Goal: Book appointment/travel/reservation

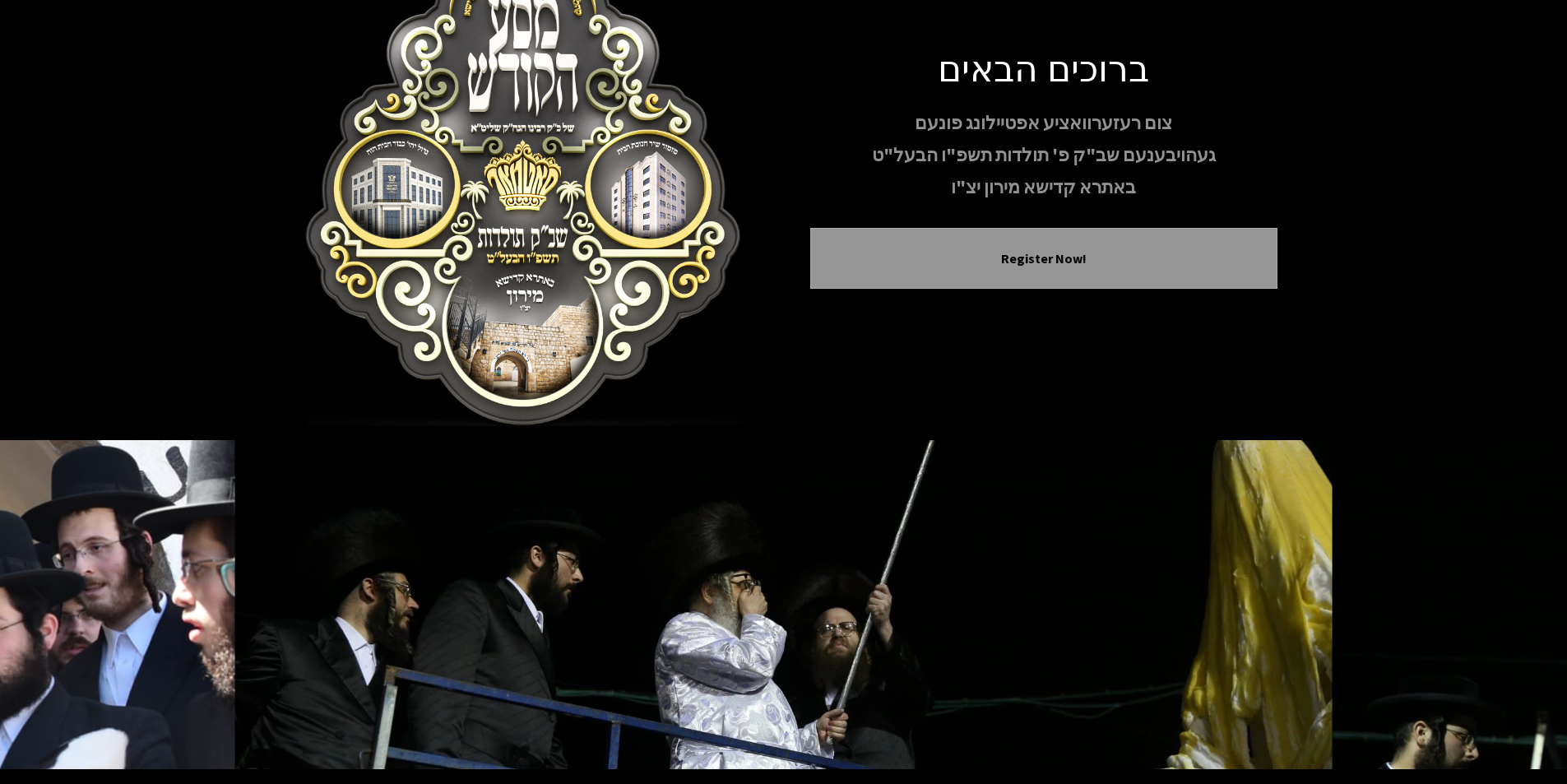
scroll to position [135, 0]
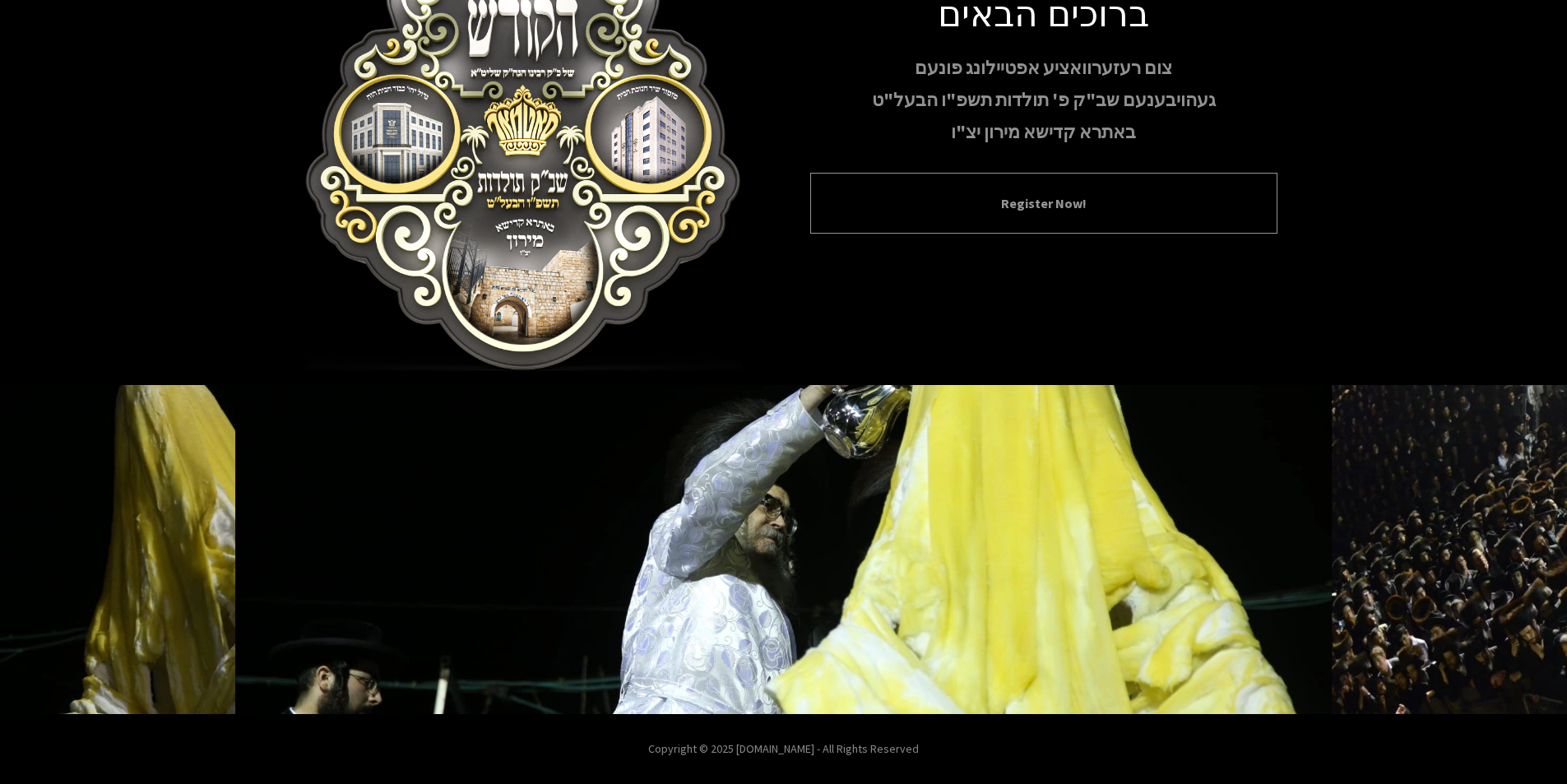
click at [994, 204] on button "Register Now!" at bounding box center [1044, 203] width 426 height 20
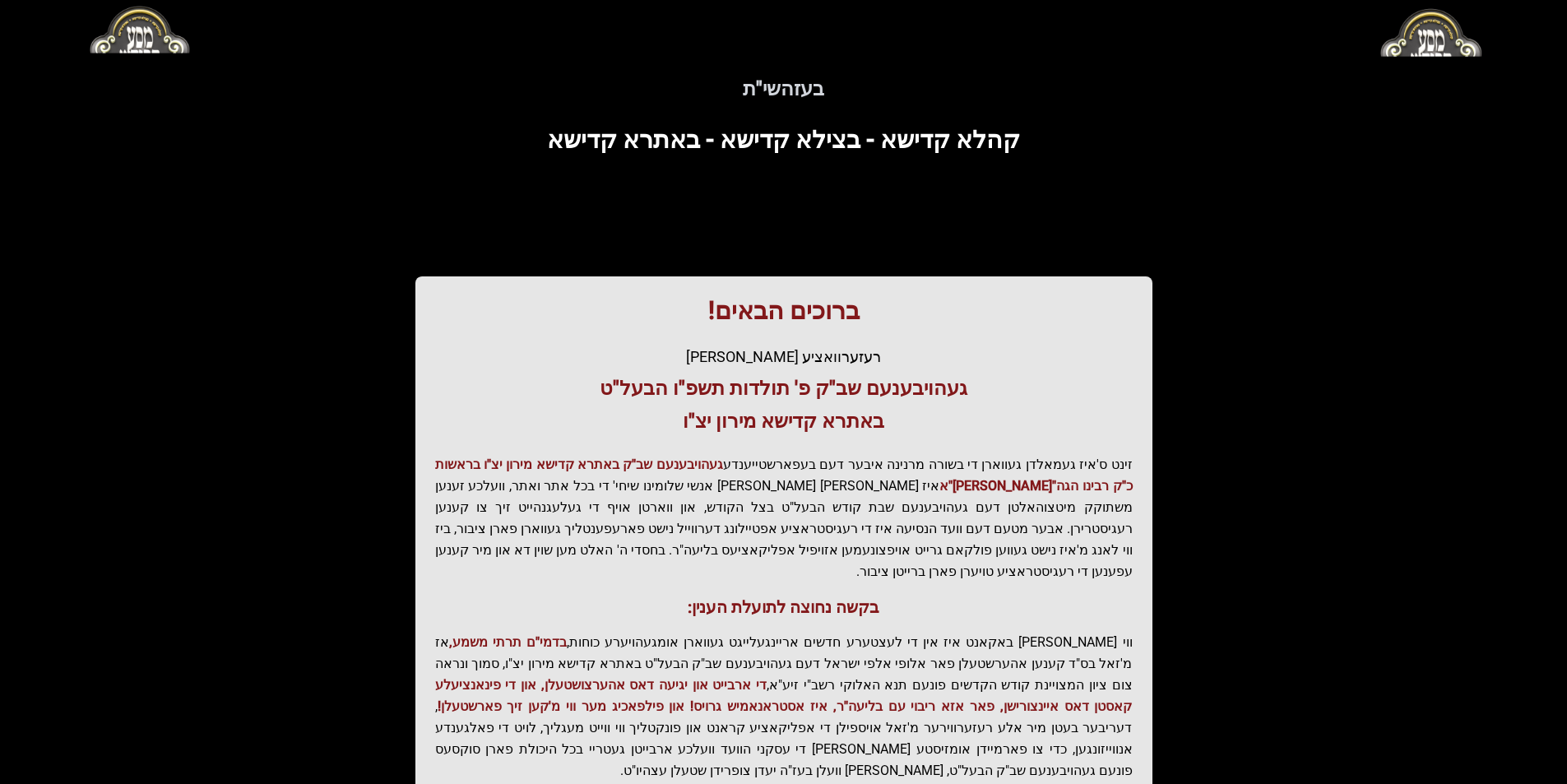
scroll to position [168, 0]
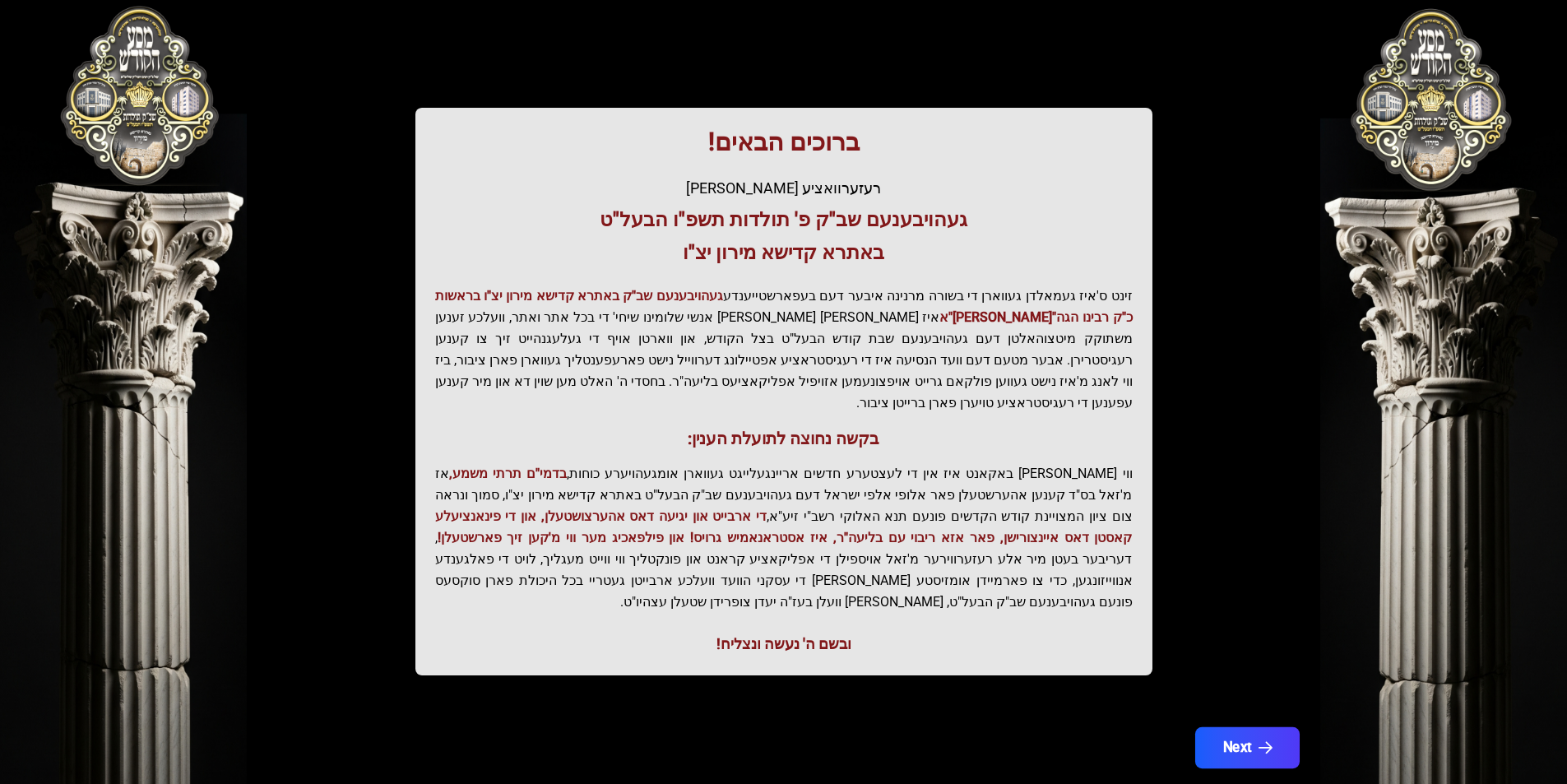
click at [1238, 727] on button "Next" at bounding box center [1246, 748] width 104 height 41
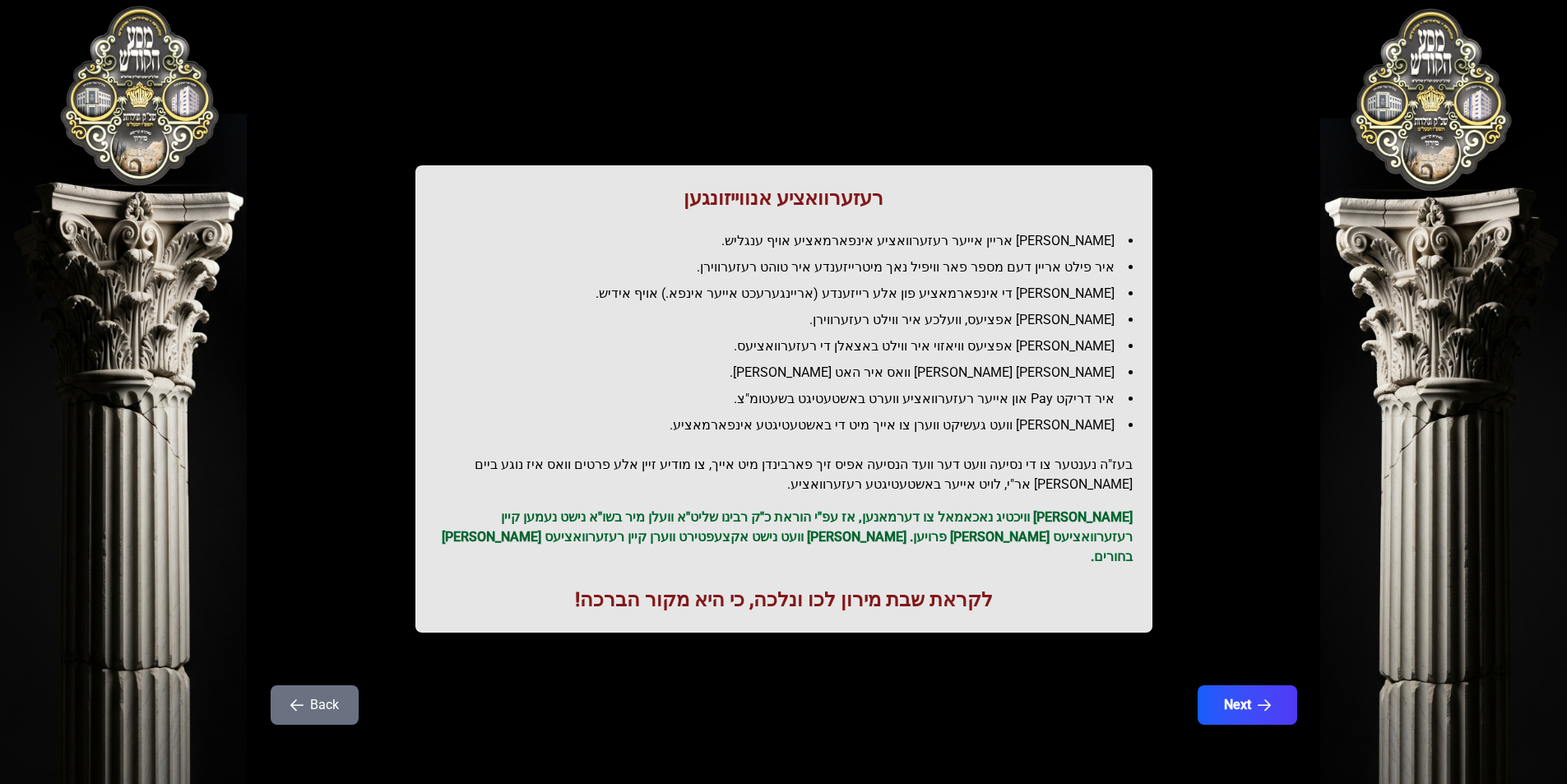
scroll to position [0, 0]
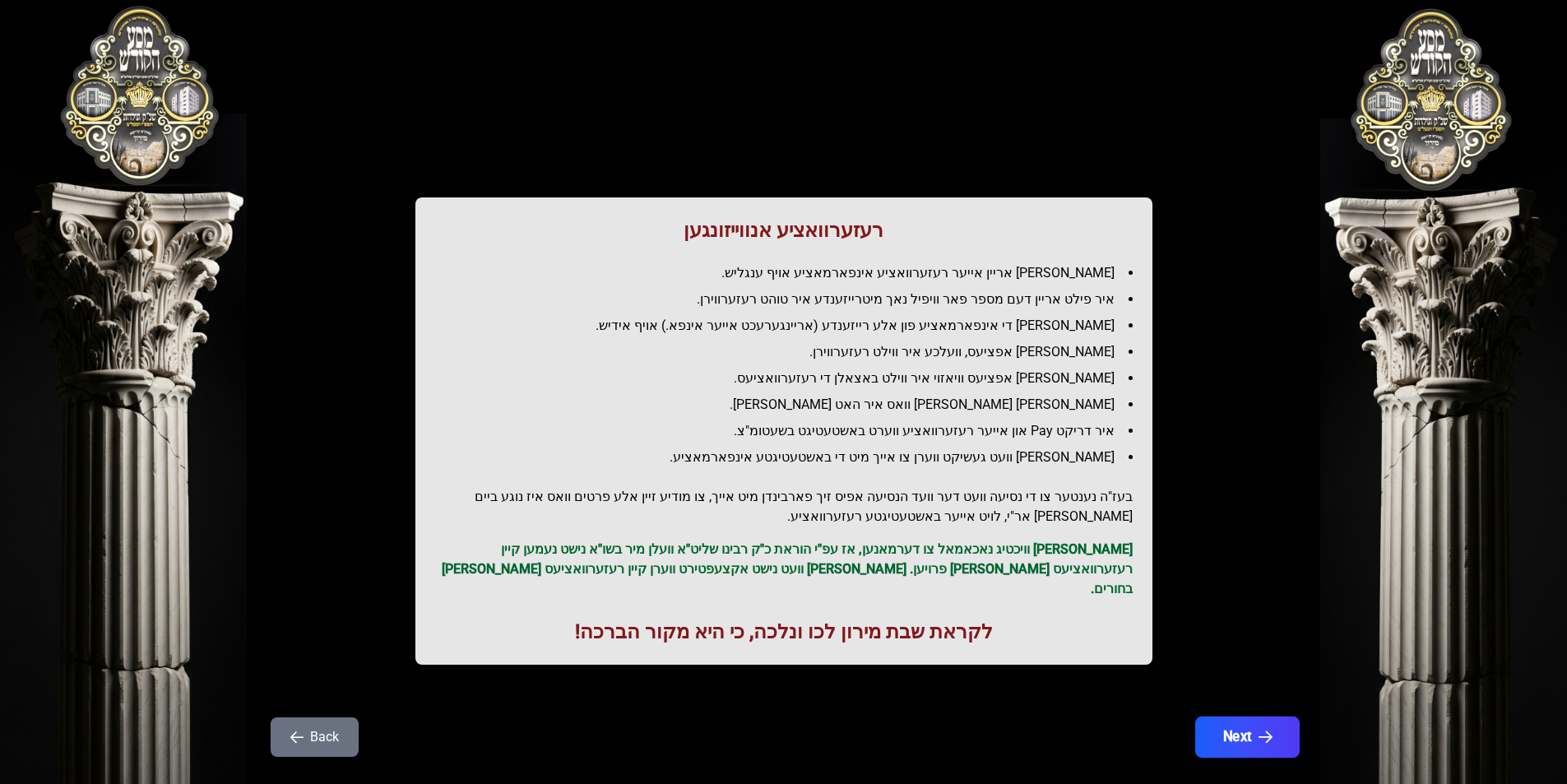
click at [1236, 723] on button "Next" at bounding box center [1246, 737] width 104 height 41
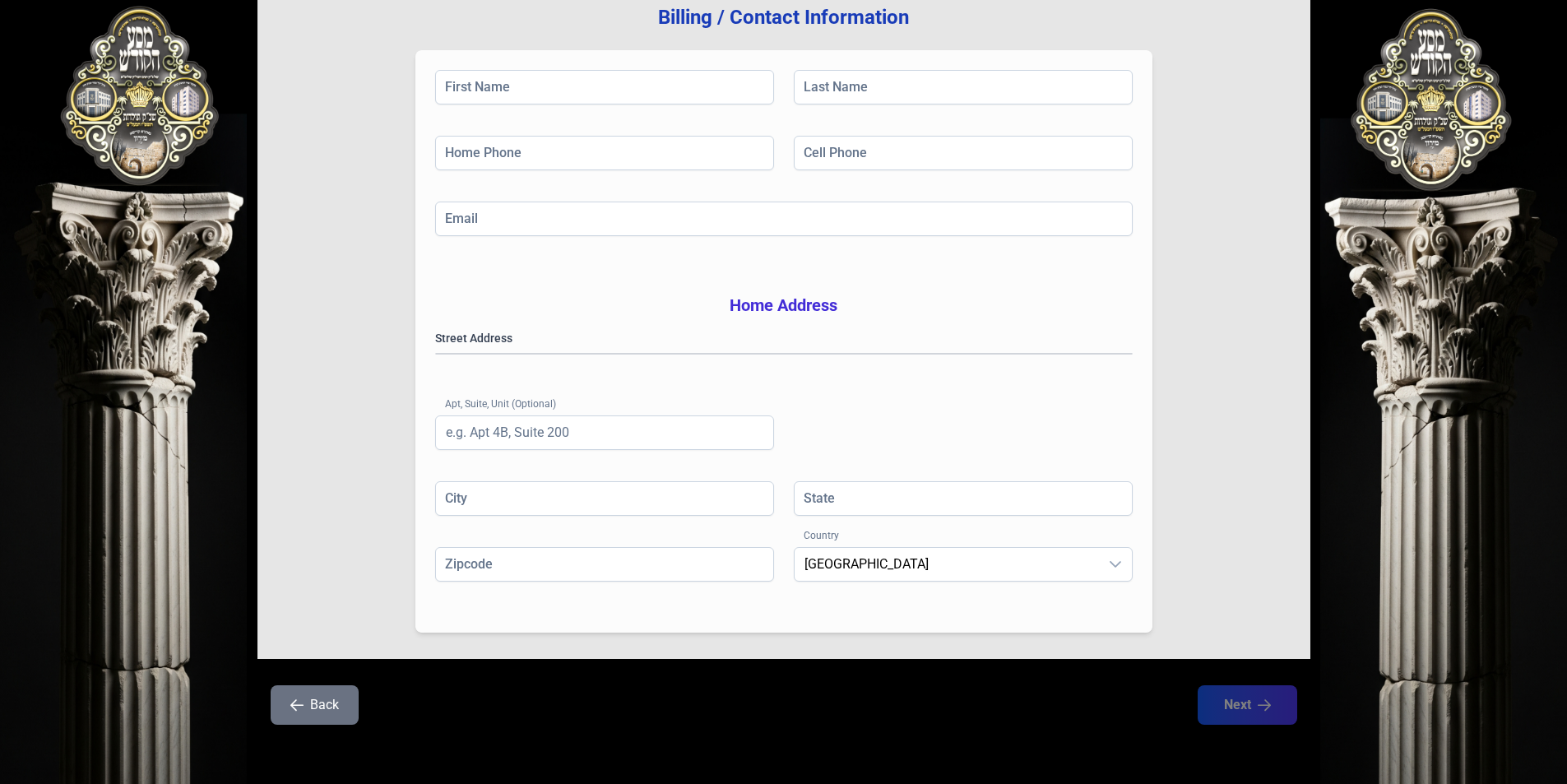
scroll to position [234, 0]
click at [138, 101] on div "בעזהשי"ת [PHONE_NUMBER] Billing / Contact Information First Name Last Name Home…" at bounding box center [784, 287] width 1567 height 994
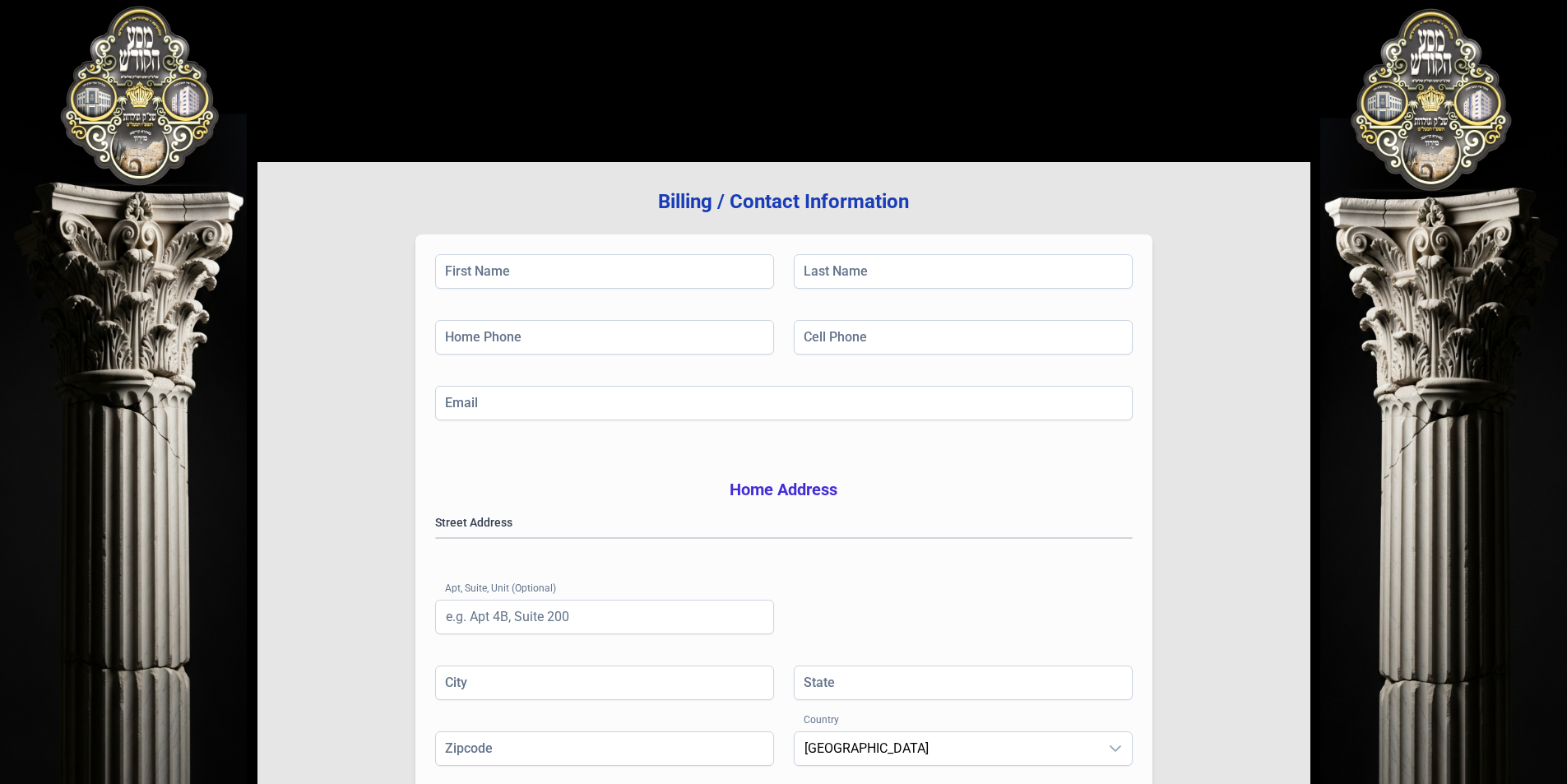
scroll to position [0, 0]
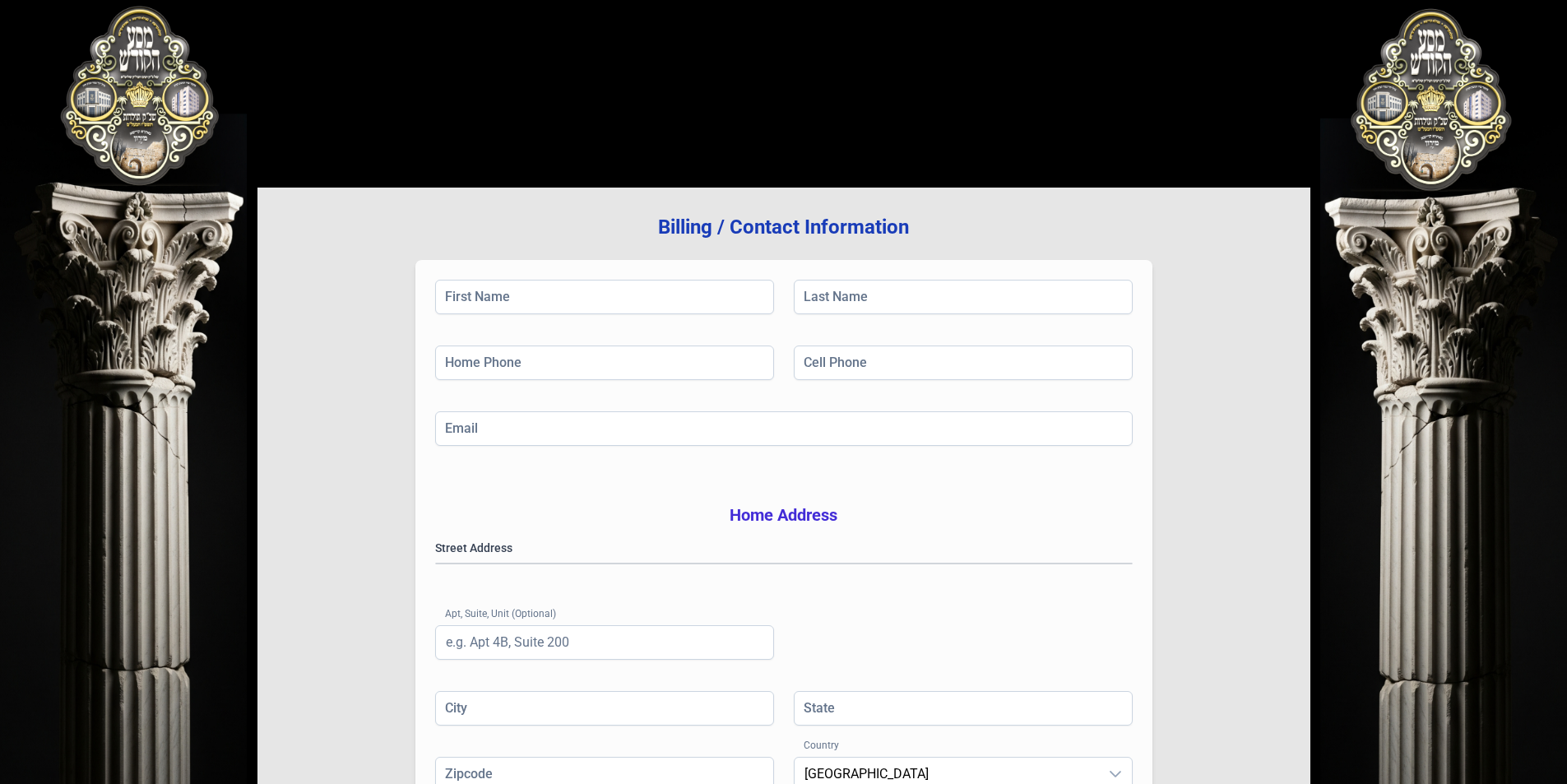
click at [1452, 126] on div "בעזהשי"ת [PHONE_NUMBER] Billing / Contact Information First Name Last Name Home…" at bounding box center [784, 497] width 1567 height 994
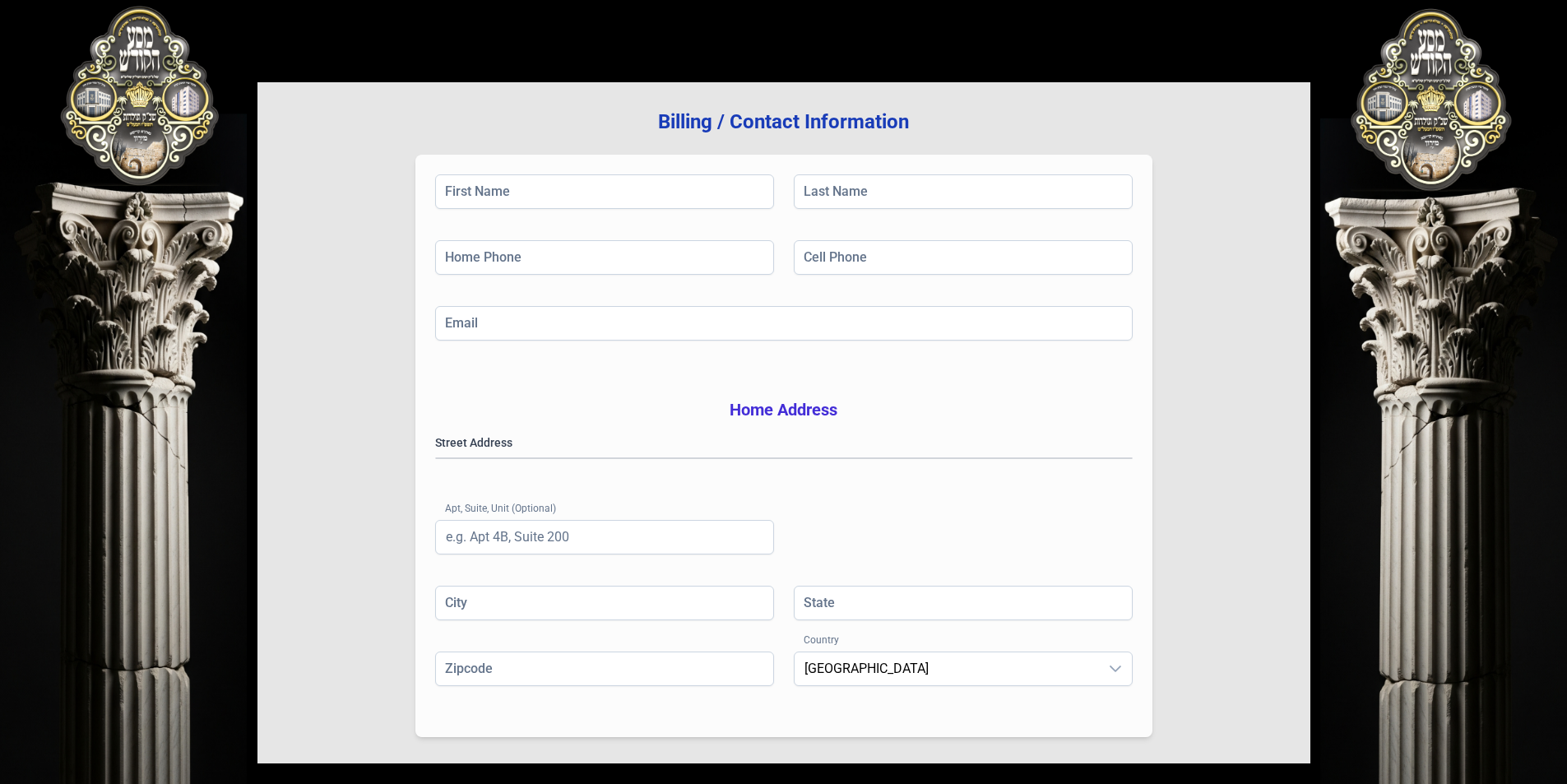
scroll to position [234, 0]
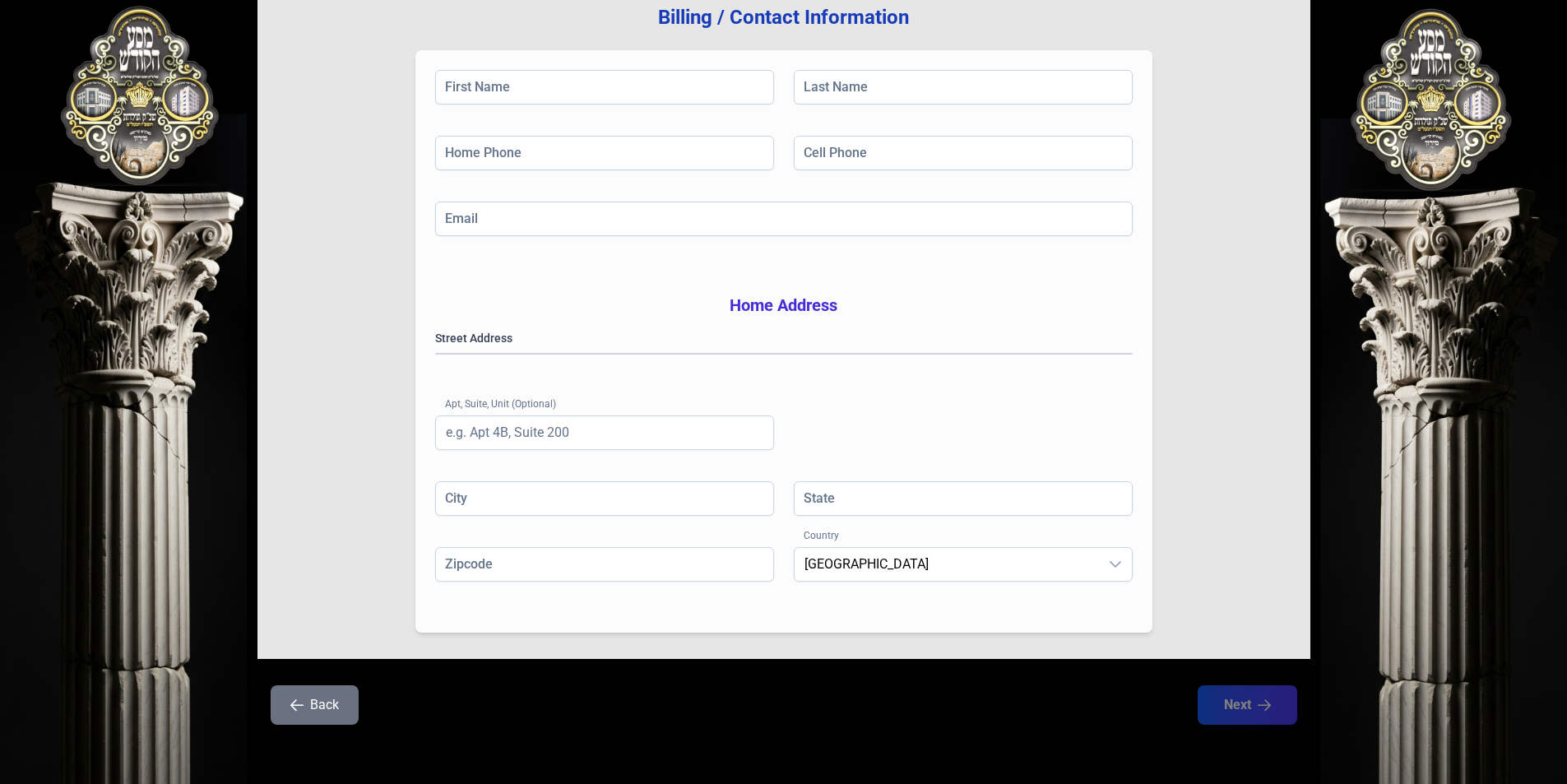
click at [346, 682] on div "Billing / Contact Information First Name Last Name Home Phone Cell Phone Email …" at bounding box center [784, 287] width 1053 height 915
click at [328, 692] on button "Back" at bounding box center [315, 705] width 88 height 40
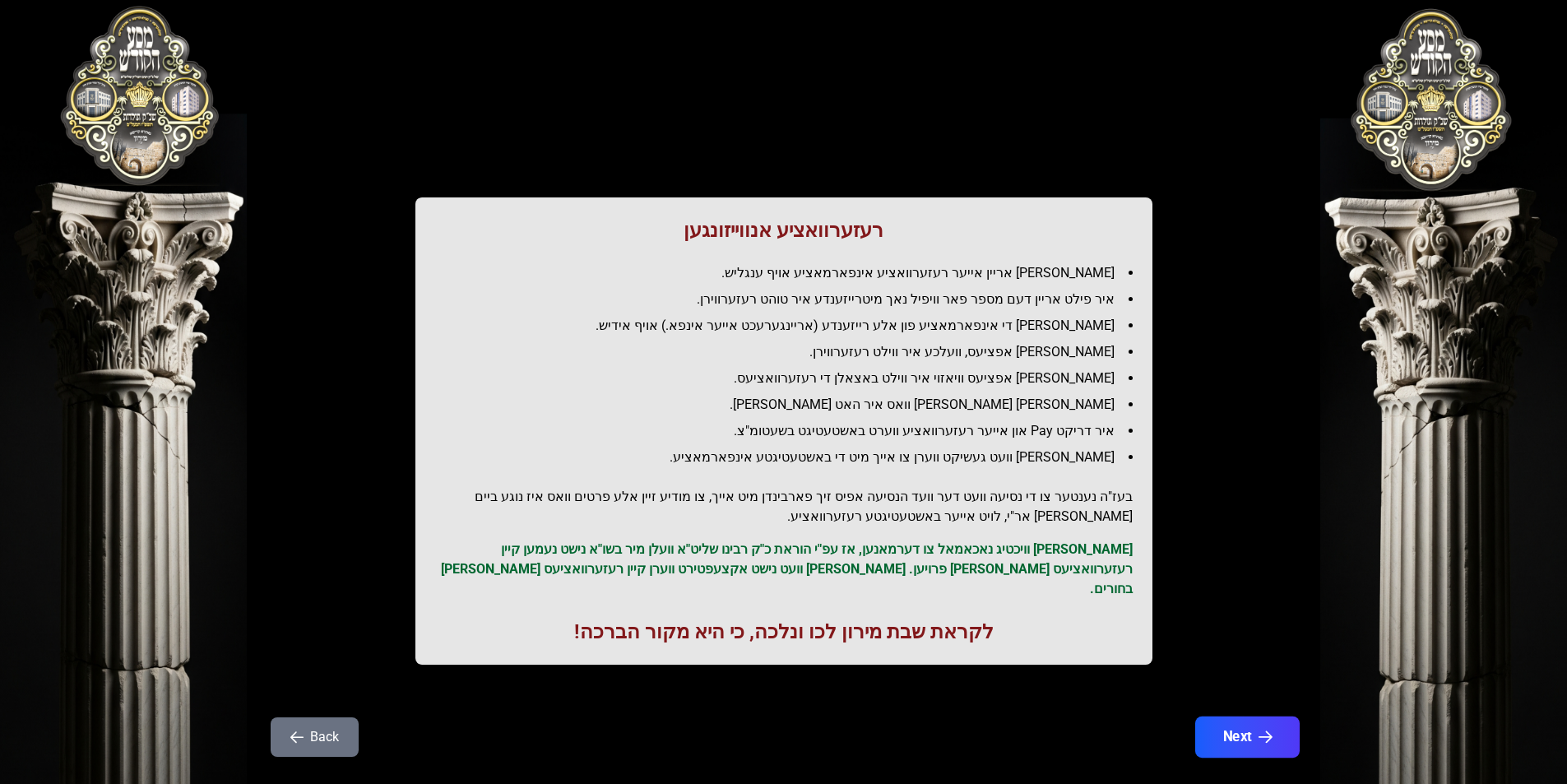
click at [1218, 716] on button "Next" at bounding box center [1246, 737] width 104 height 41
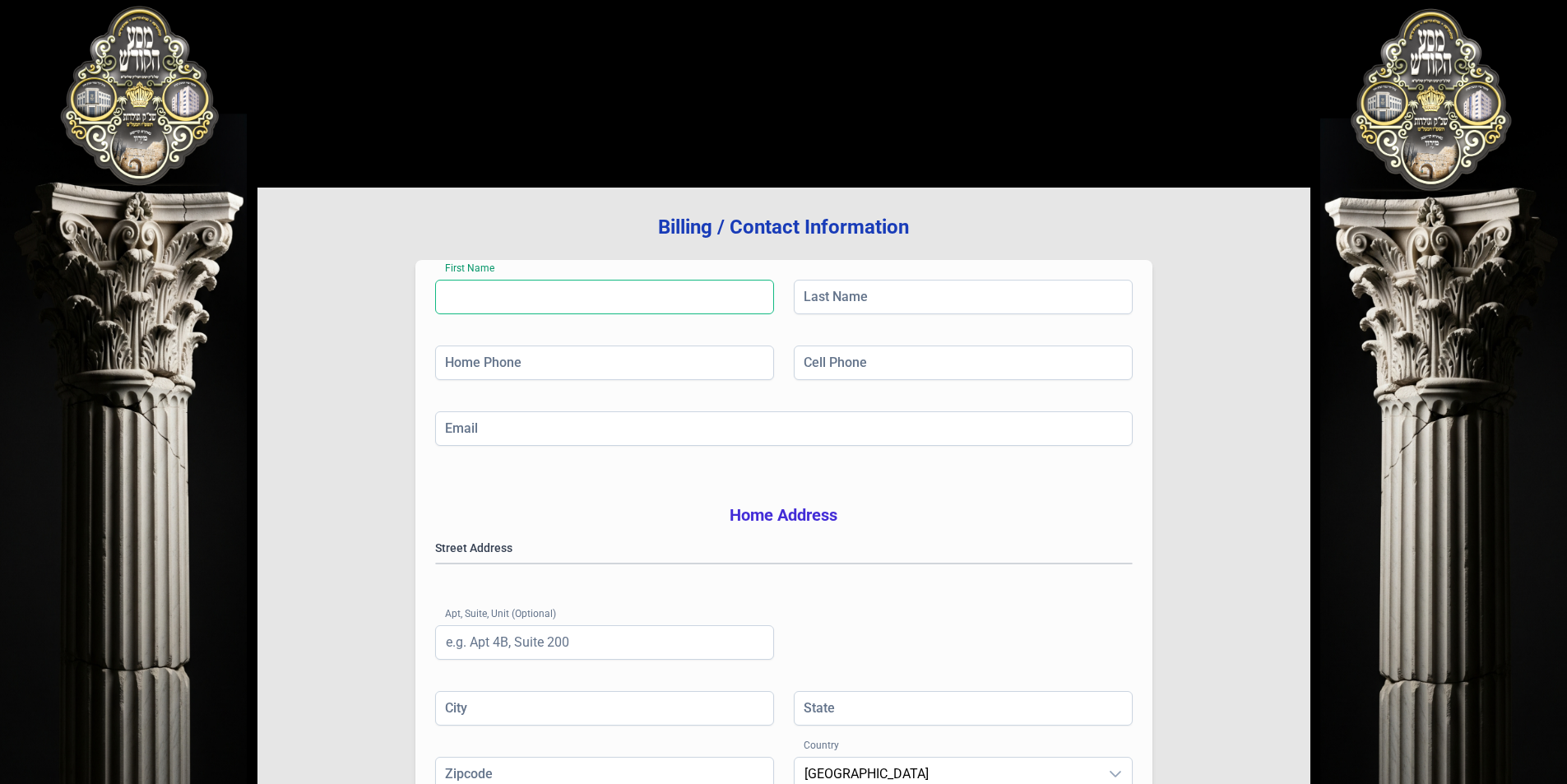
click at [486, 301] on input "First Name" at bounding box center [604, 297] width 339 height 34
type input "e"
click at [867, 305] on input "Last Name" at bounding box center [964, 297] width 339 height 34
type input "e"
click at [548, 356] on input "Home Phone" at bounding box center [604, 363] width 339 height 34
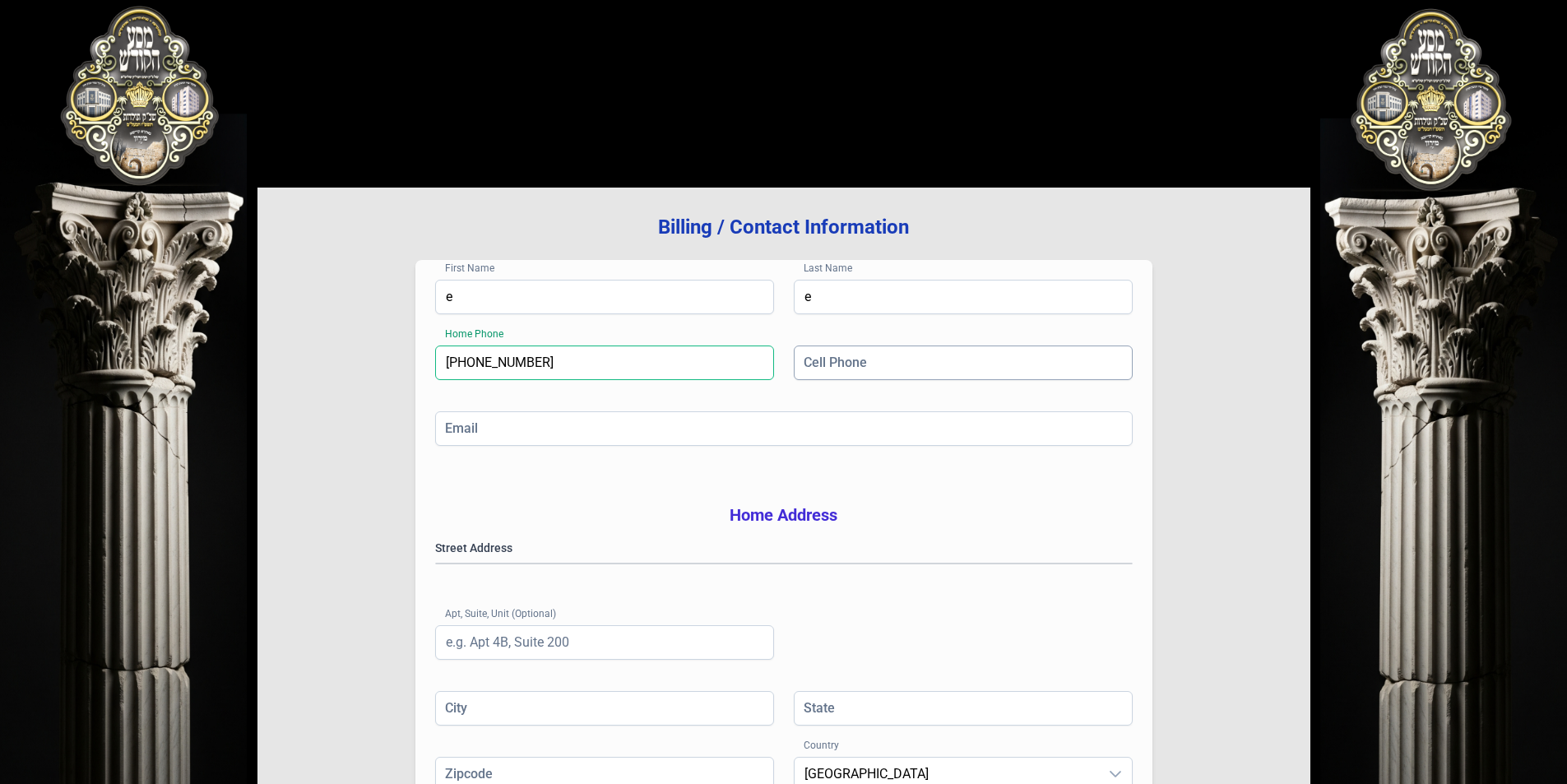
type input "[PHONE_NUMBER]"
click at [849, 368] on input "Cell Phone" at bounding box center [964, 363] width 339 height 34
type input "[PHONE_NUMBER]"
click at [527, 437] on input "Email" at bounding box center [784, 428] width 698 height 34
click at [543, 497] on div "First Name e Last Name e Home Phone [PHONE_NUMBER] Cell Phone [PHONE_NUMBER] Em…" at bounding box center [784, 551] width 738 height 582
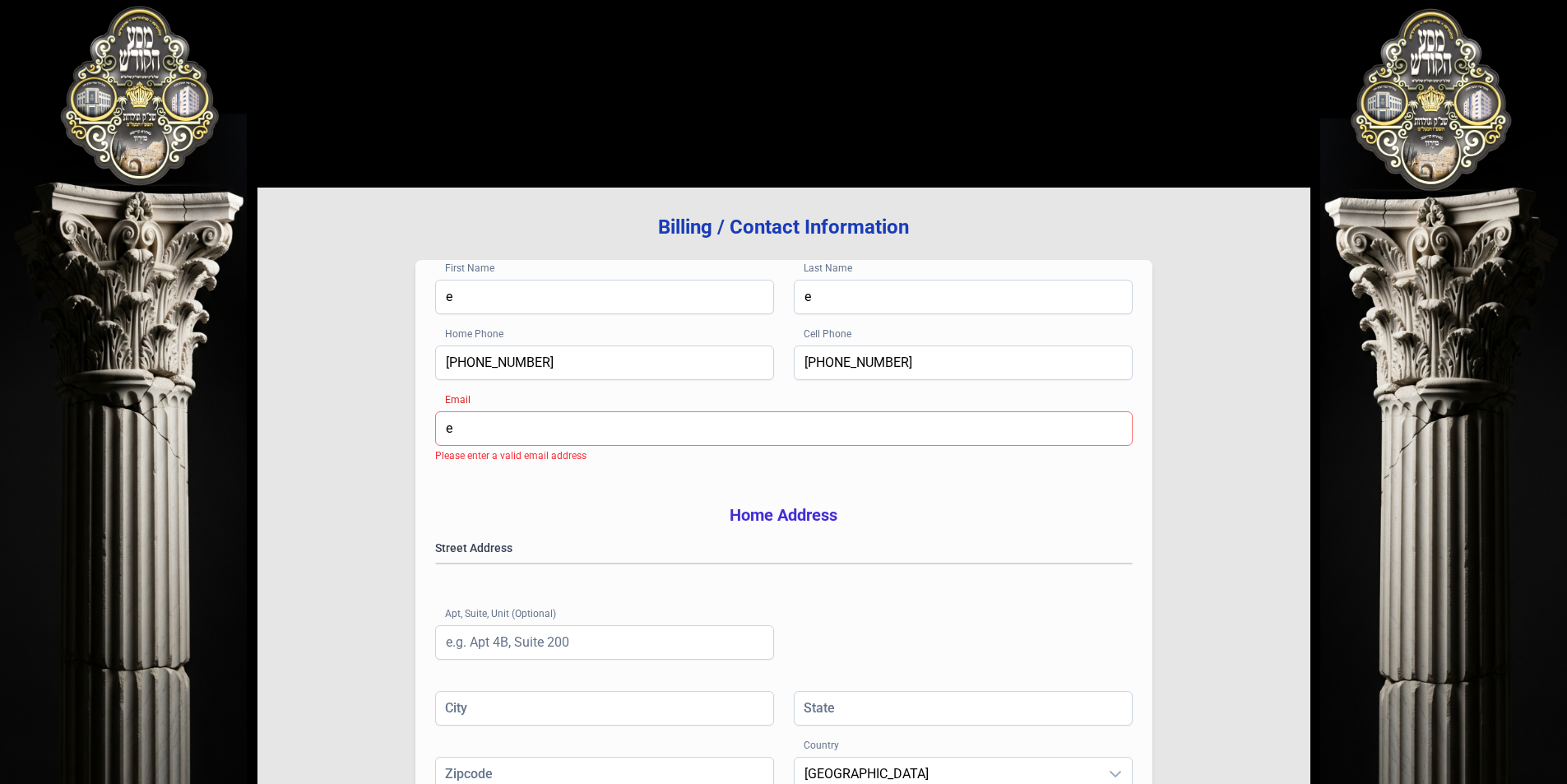
click at [519, 433] on input "e" at bounding box center [784, 428] width 698 height 34
drag, startPoint x: 509, startPoint y: 433, endPoint x: 436, endPoint y: 439, distance: 73.2
click at [436, 439] on input "e" at bounding box center [784, 428] width 698 height 34
click at [471, 497] on div "First Name e Last Name e Home Phone [PHONE_NUMBER] Cell Phone [PHONE_NUMBER] Em…" at bounding box center [784, 551] width 738 height 582
click at [498, 425] on input "@gmail" at bounding box center [784, 428] width 698 height 34
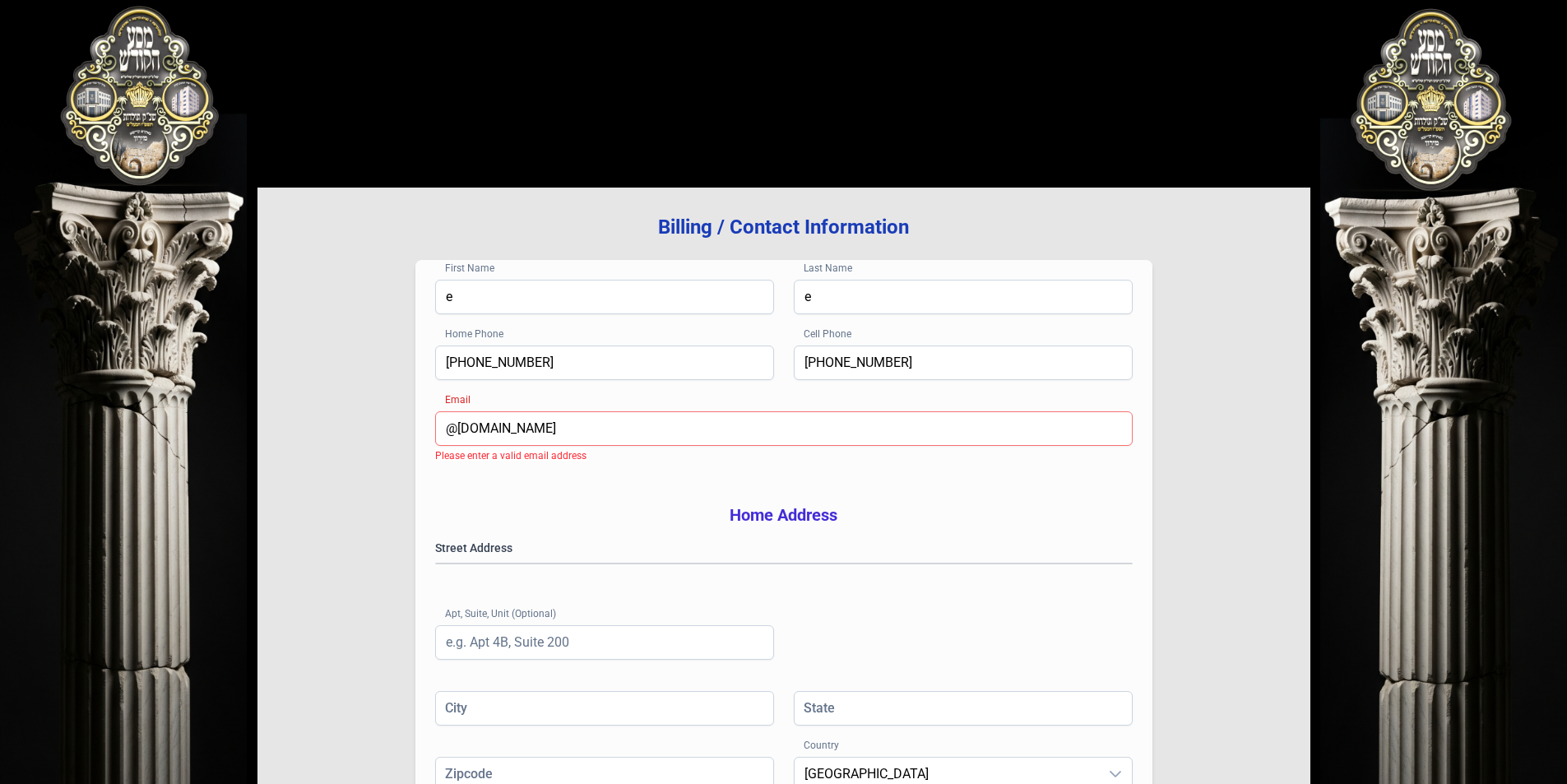
click at [484, 499] on div "First Name e Last Name e Home Phone [PHONE_NUMBER] Cell Phone [PHONE_NUMBER] Em…" at bounding box center [784, 551] width 738 height 582
click at [446, 431] on input "@[DOMAIN_NAME]" at bounding box center [784, 428] width 698 height 34
type input "a@[DOMAIN_NAME]"
click at [603, 490] on div "First Name e Last Name e Home Phone [PHONE_NUMBER] Cell Phone [PHONE_NUMBER] Em…" at bounding box center [784, 551] width 738 height 582
click at [436, 563] on gmp-place-autocomplete at bounding box center [436, 563] width 0 height 0
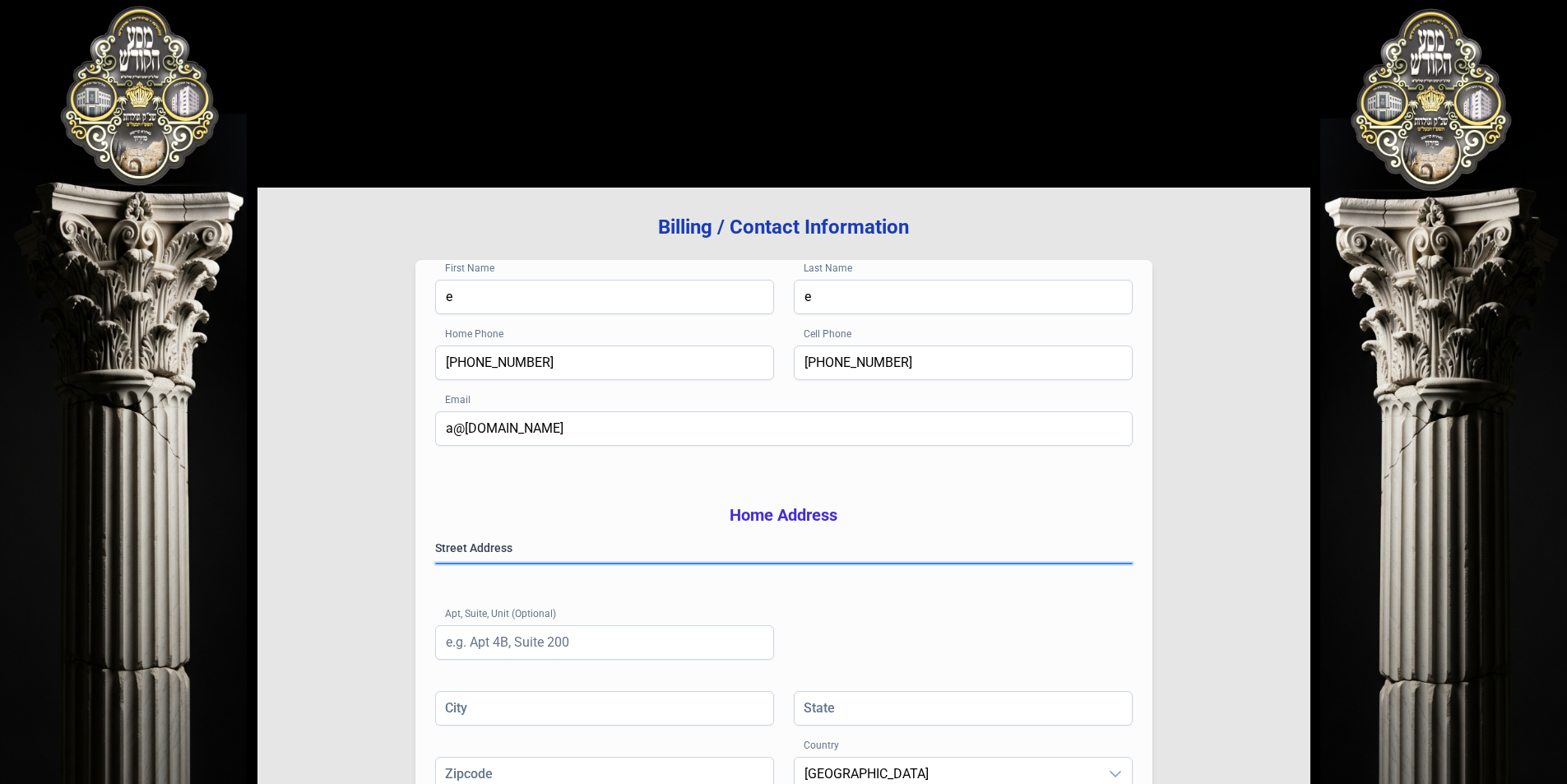
click at [436, 563] on gmp-place-autocomplete at bounding box center [436, 563] width 0 height 0
type input "[US_STATE]"
type input "NY"
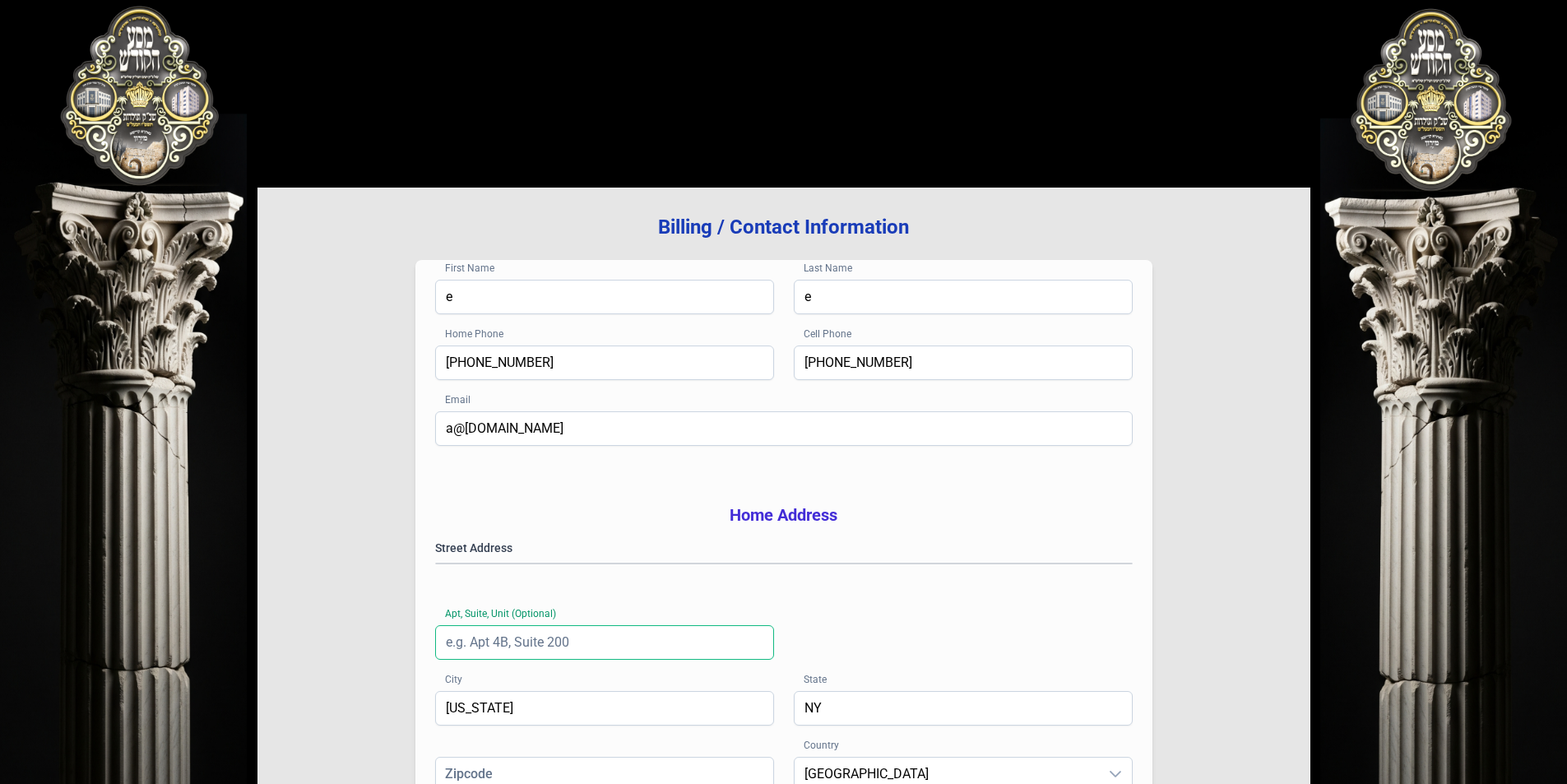
click at [527, 660] on input "Apt, Suite, Unit (Optional)" at bounding box center [604, 642] width 339 height 34
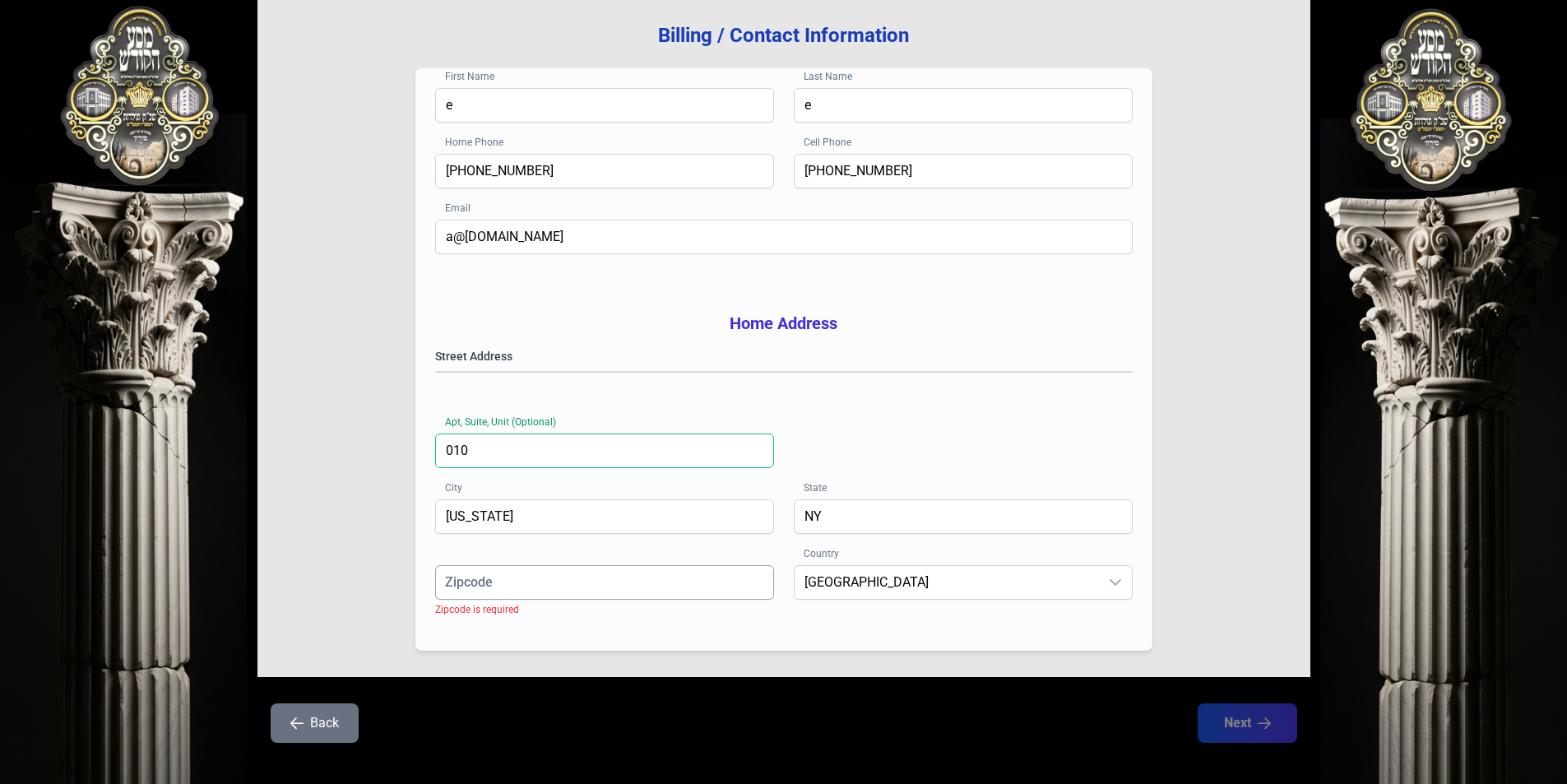
type input "010"
click at [508, 599] on input "Zipcode" at bounding box center [604, 582] width 339 height 34
click at [436, 372] on gmp-place-autocomplete at bounding box center [436, 372] width 0 height 0
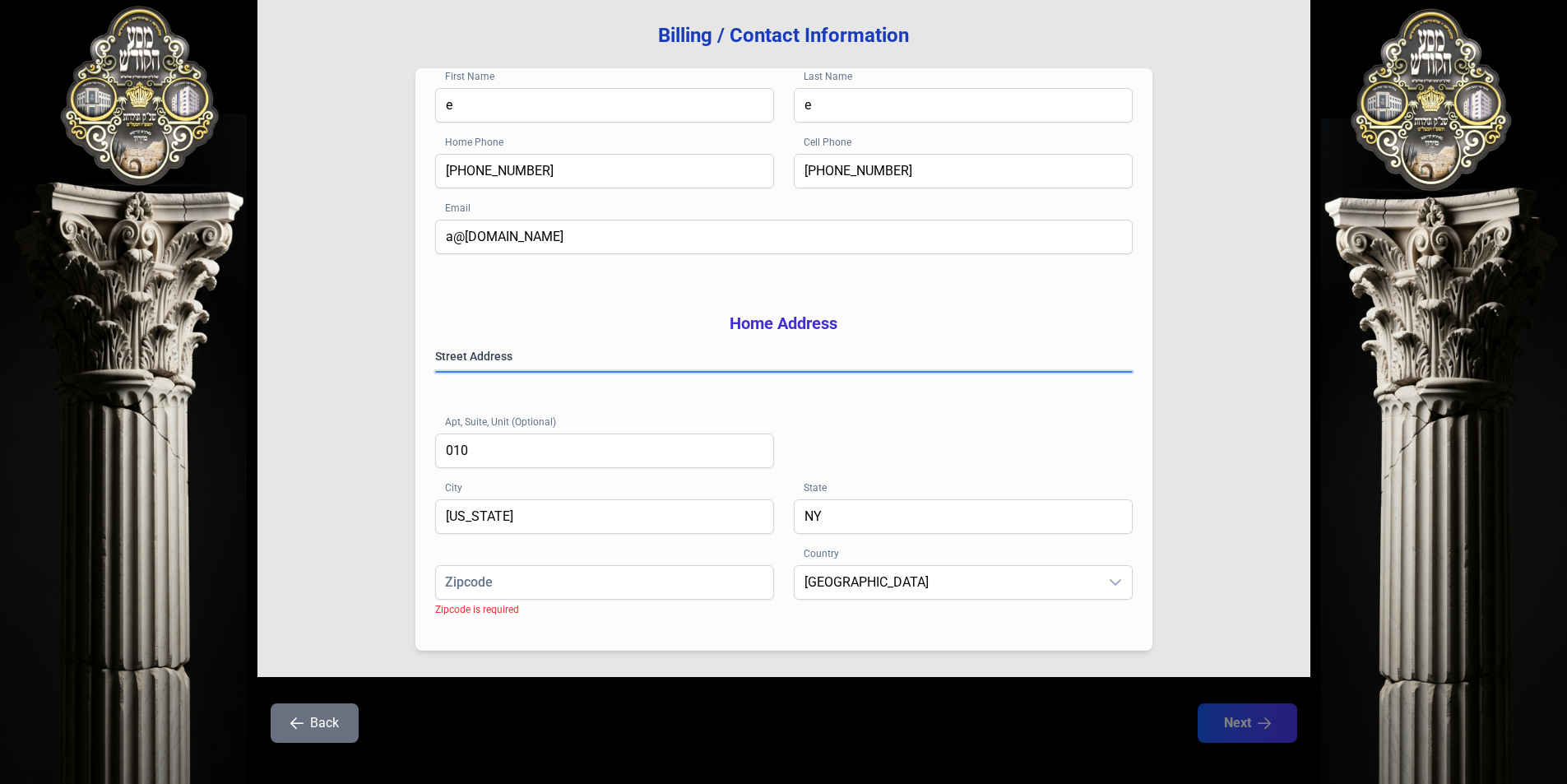
click at [436, 372] on gmp-place-autocomplete at bounding box center [436, 372] width 0 height 0
type input "[GEOGRAPHIC_DATA]"
type input "11249"
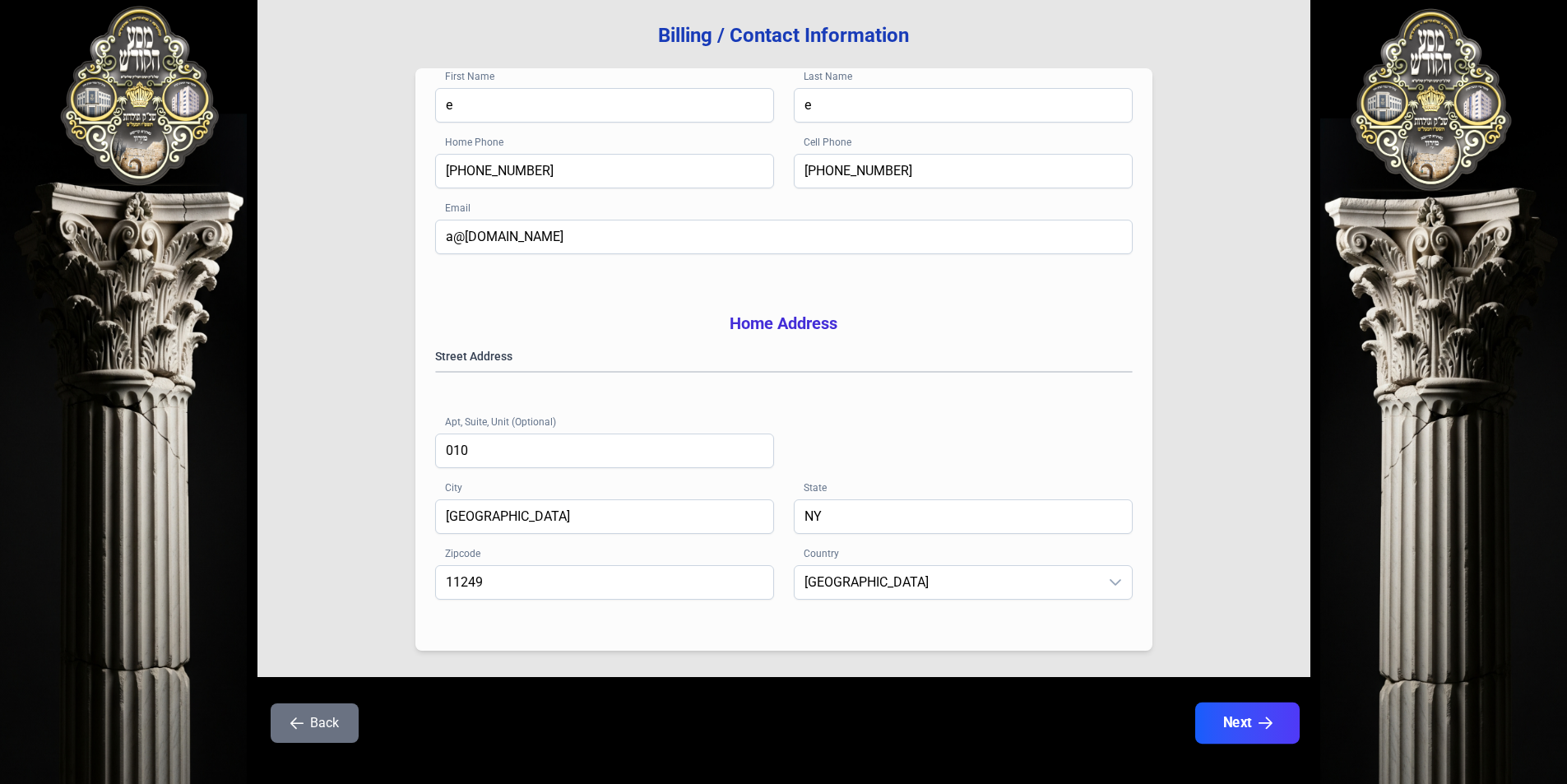
click at [1227, 743] on button "Next" at bounding box center [1246, 723] width 104 height 41
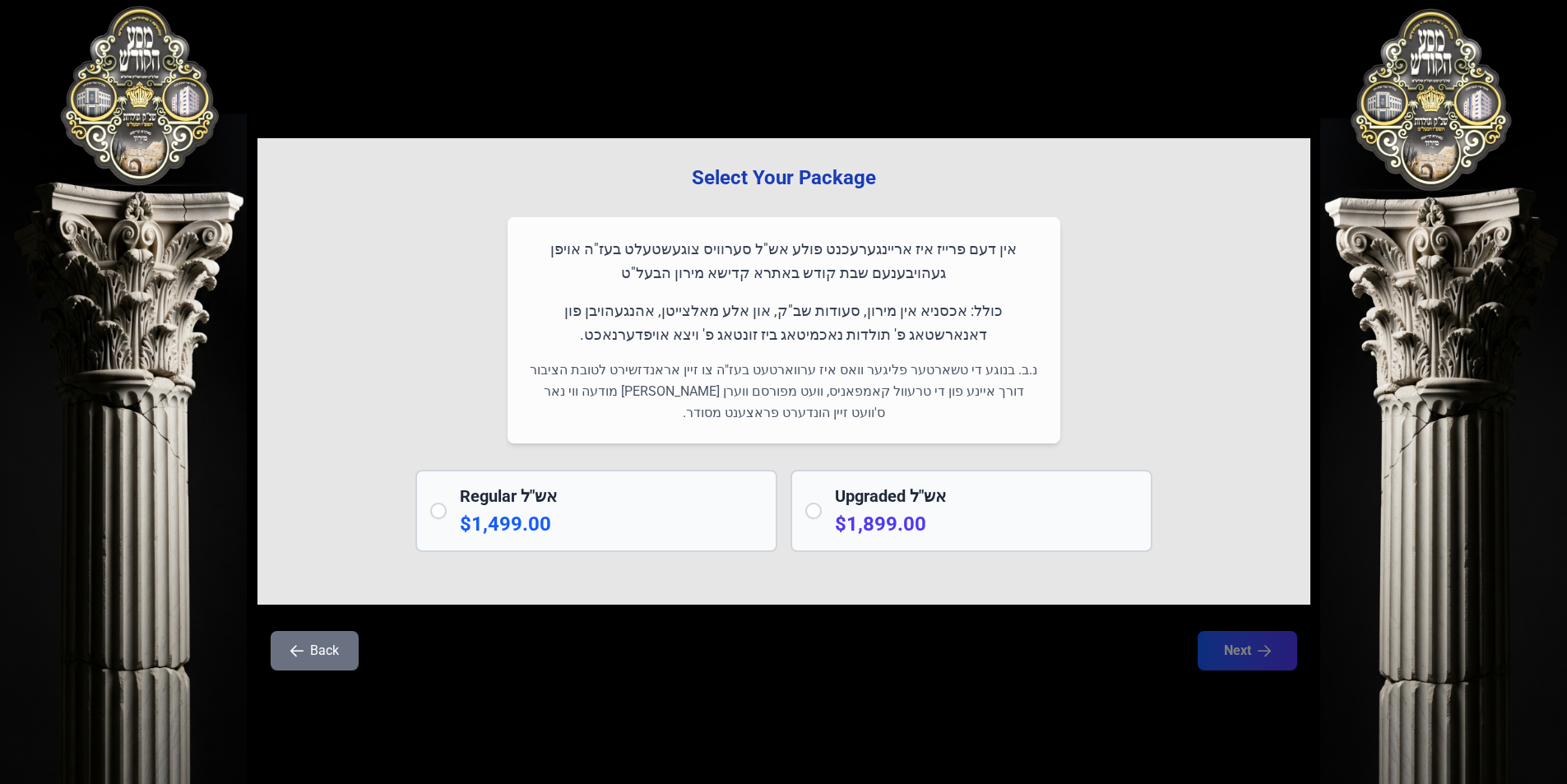
scroll to position [0, 0]
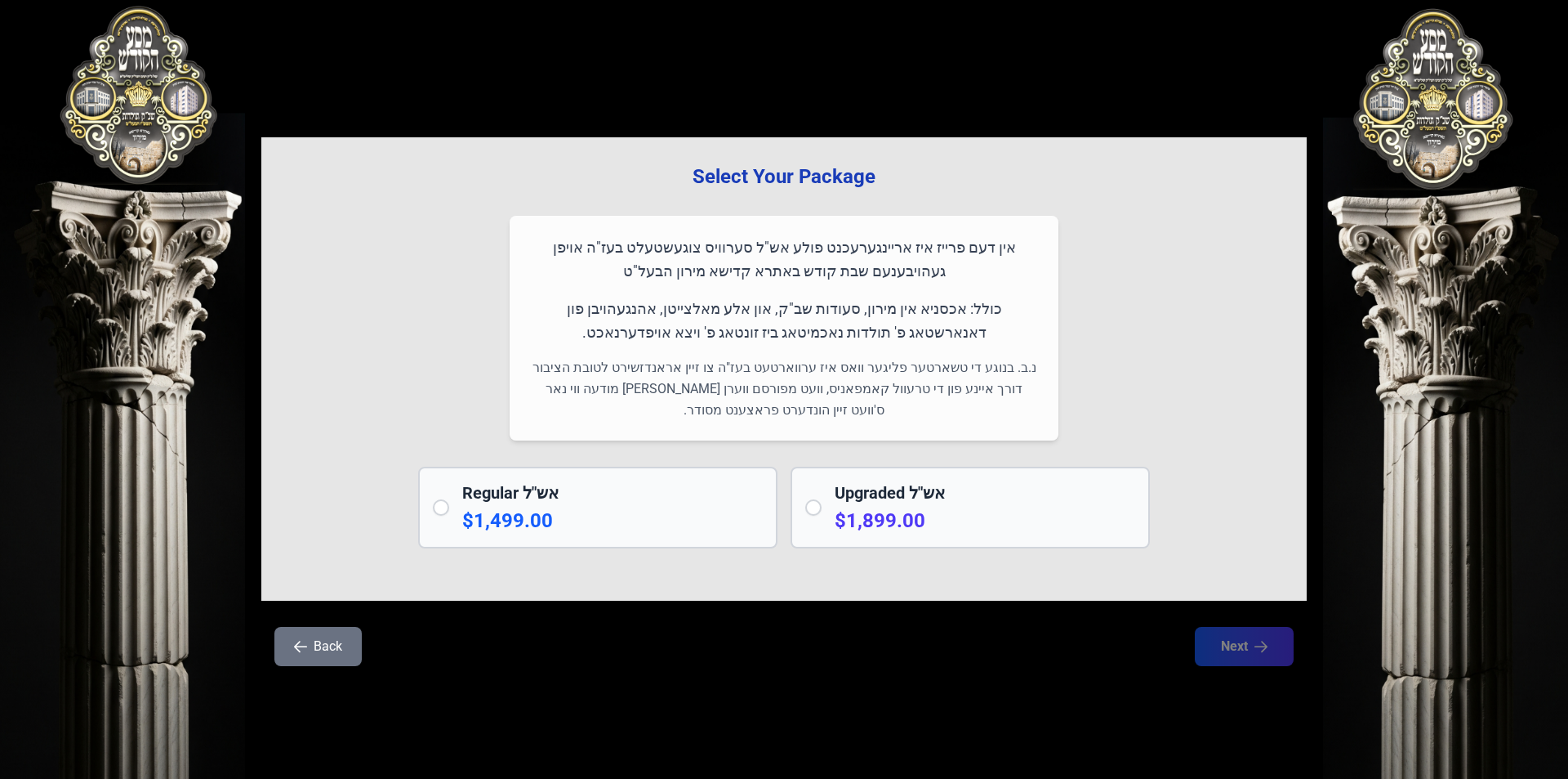
click at [442, 512] on input "radio" at bounding box center [441, 507] width 16 height 16
radio input "true"
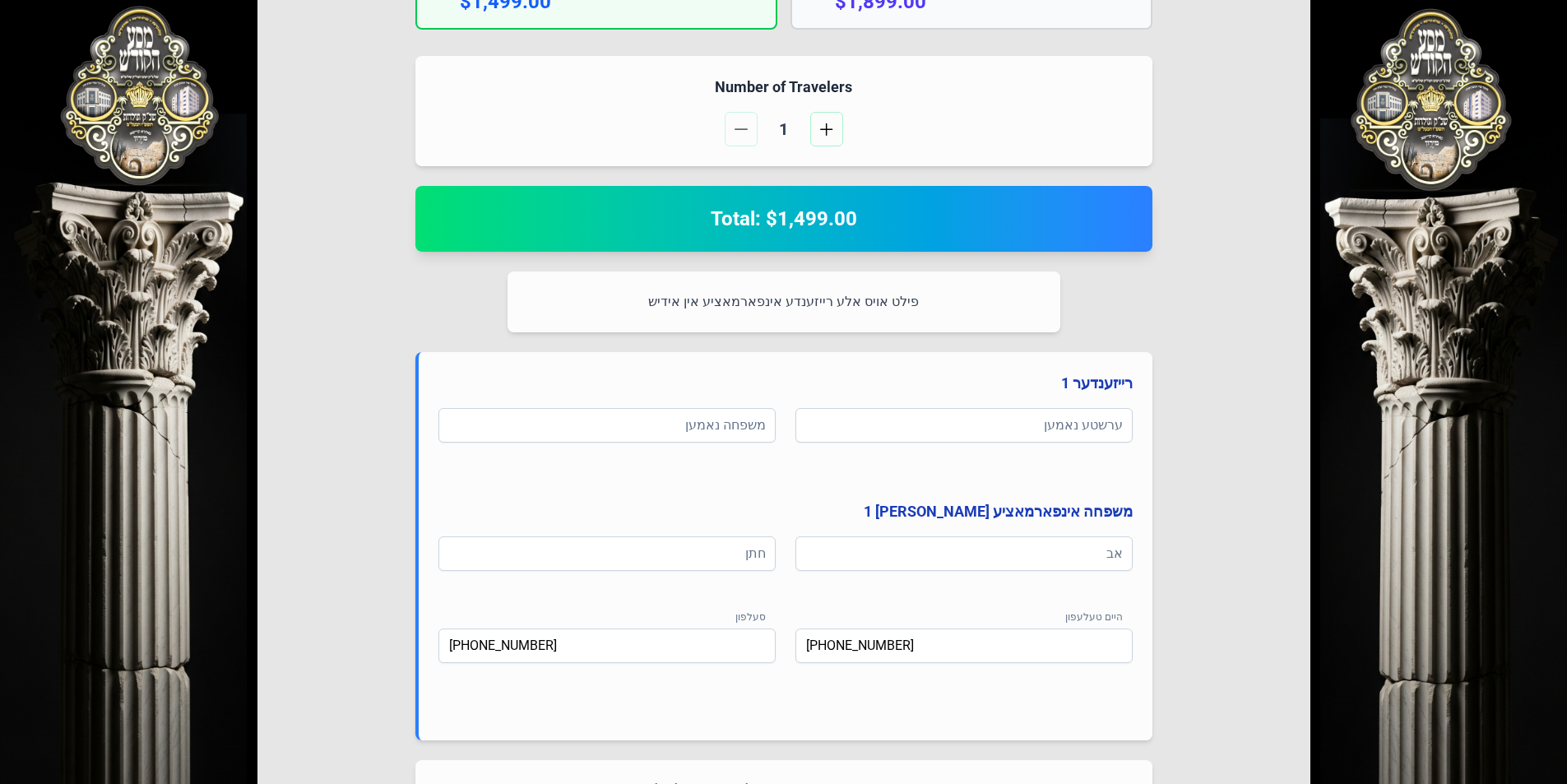
scroll to position [767, 0]
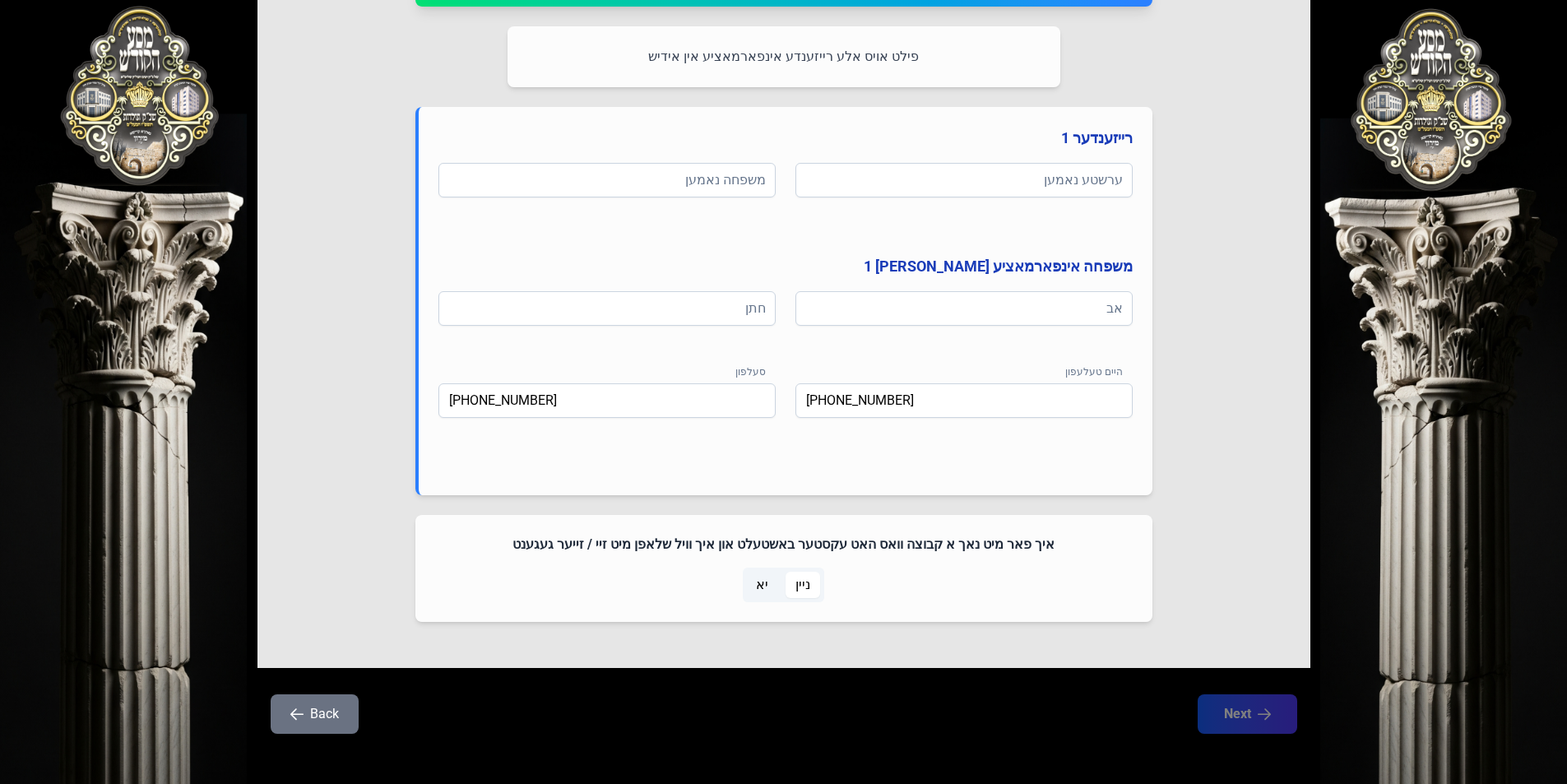
click at [799, 579] on span "ניין" at bounding box center [802, 585] width 14 height 20
click at [926, 176] on input at bounding box center [964, 180] width 338 height 34
click at [703, 185] on input at bounding box center [607, 180] width 338 height 34
click at [930, 190] on input "a" at bounding box center [964, 180] width 338 height 34
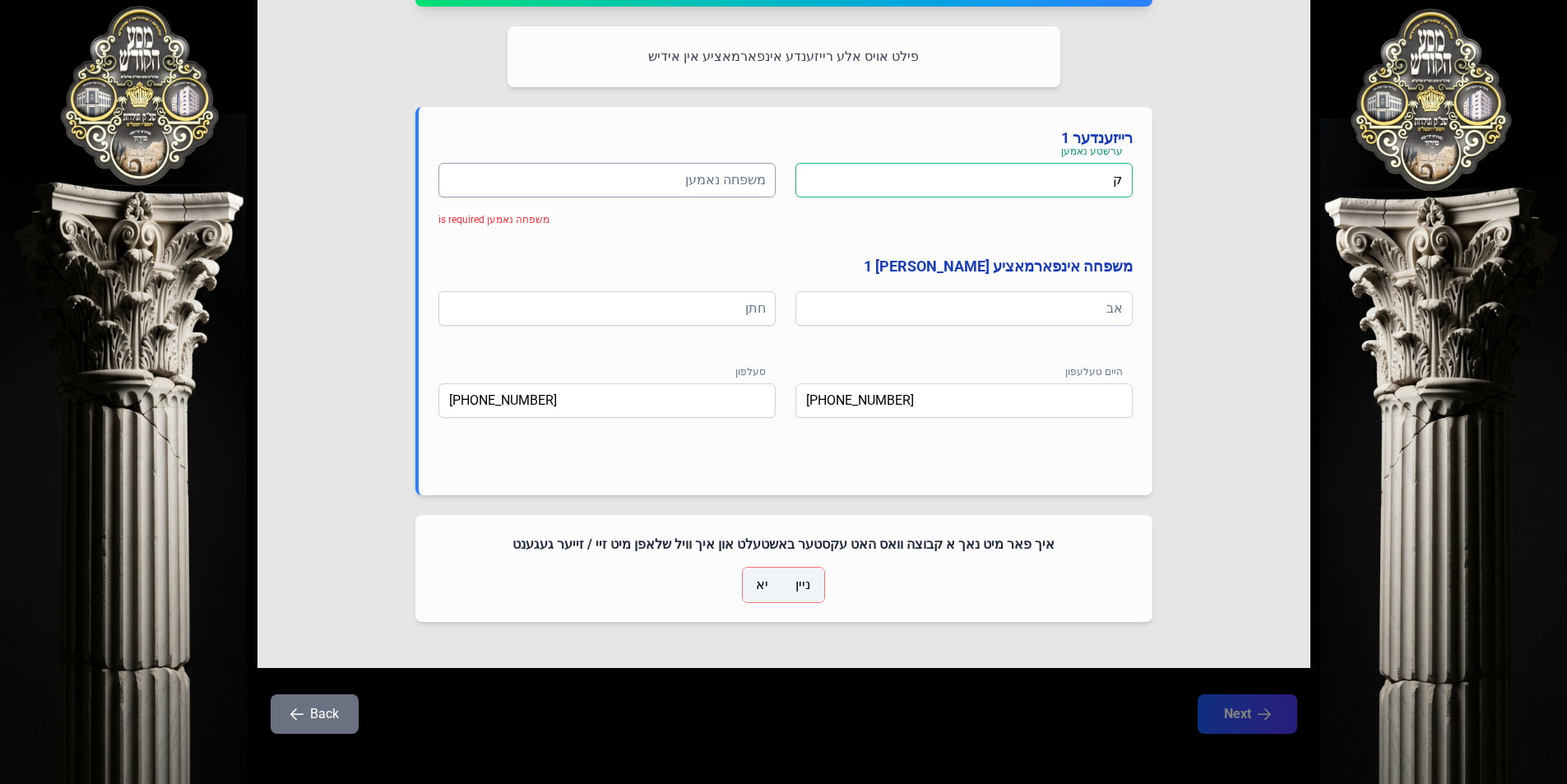
type input "ק"
click at [708, 185] on input at bounding box center [607, 180] width 338 height 34
type input "ק"
click at [1005, 311] on input at bounding box center [964, 308] width 338 height 34
type input "ק"
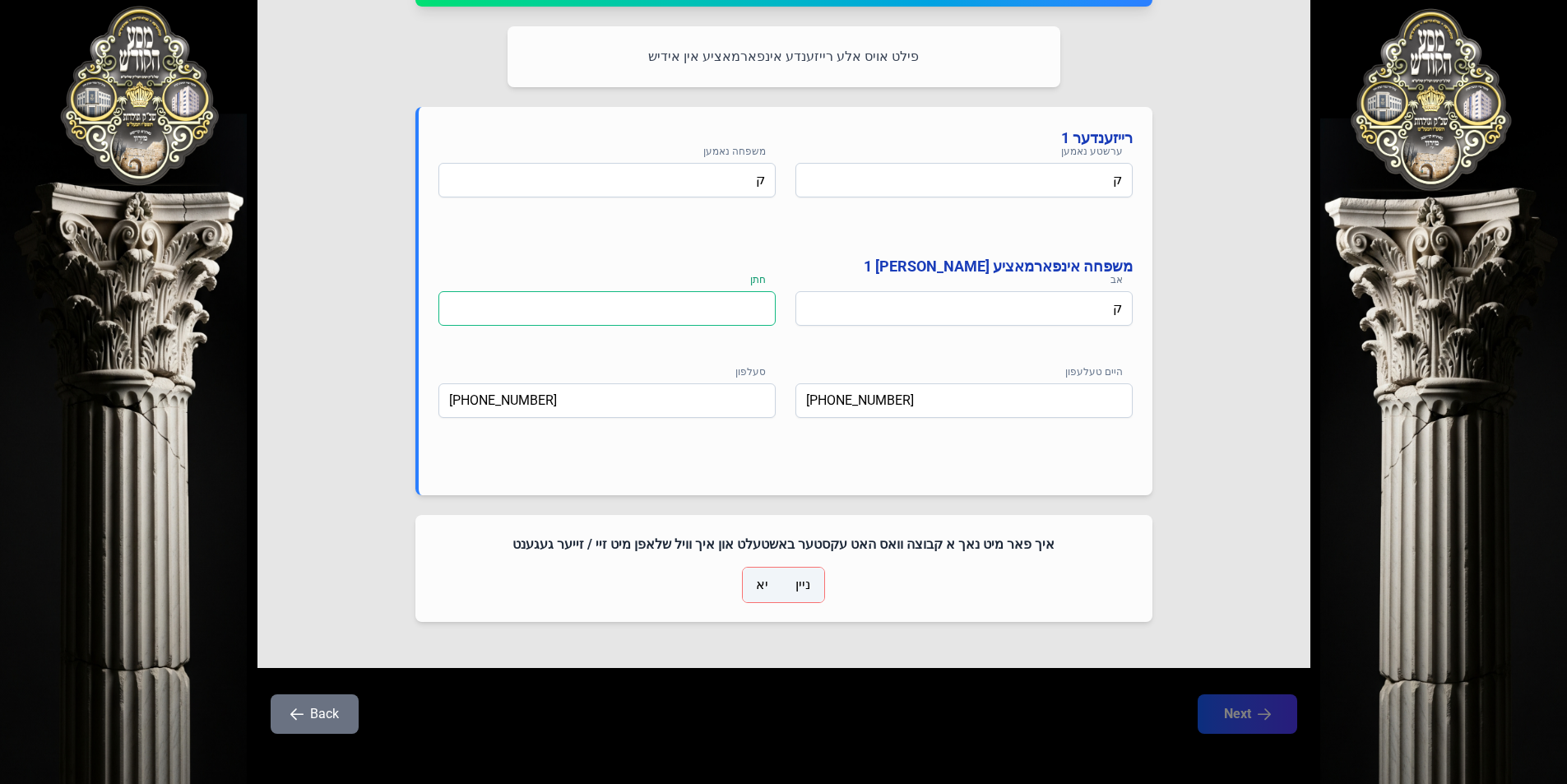
click at [748, 300] on input at bounding box center [607, 308] width 338 height 34
type input "ק"
click at [706, 255] on h4 "משפחה אינפארמאציע [PERSON_NAME] 1" at bounding box center [785, 266] width 694 height 23
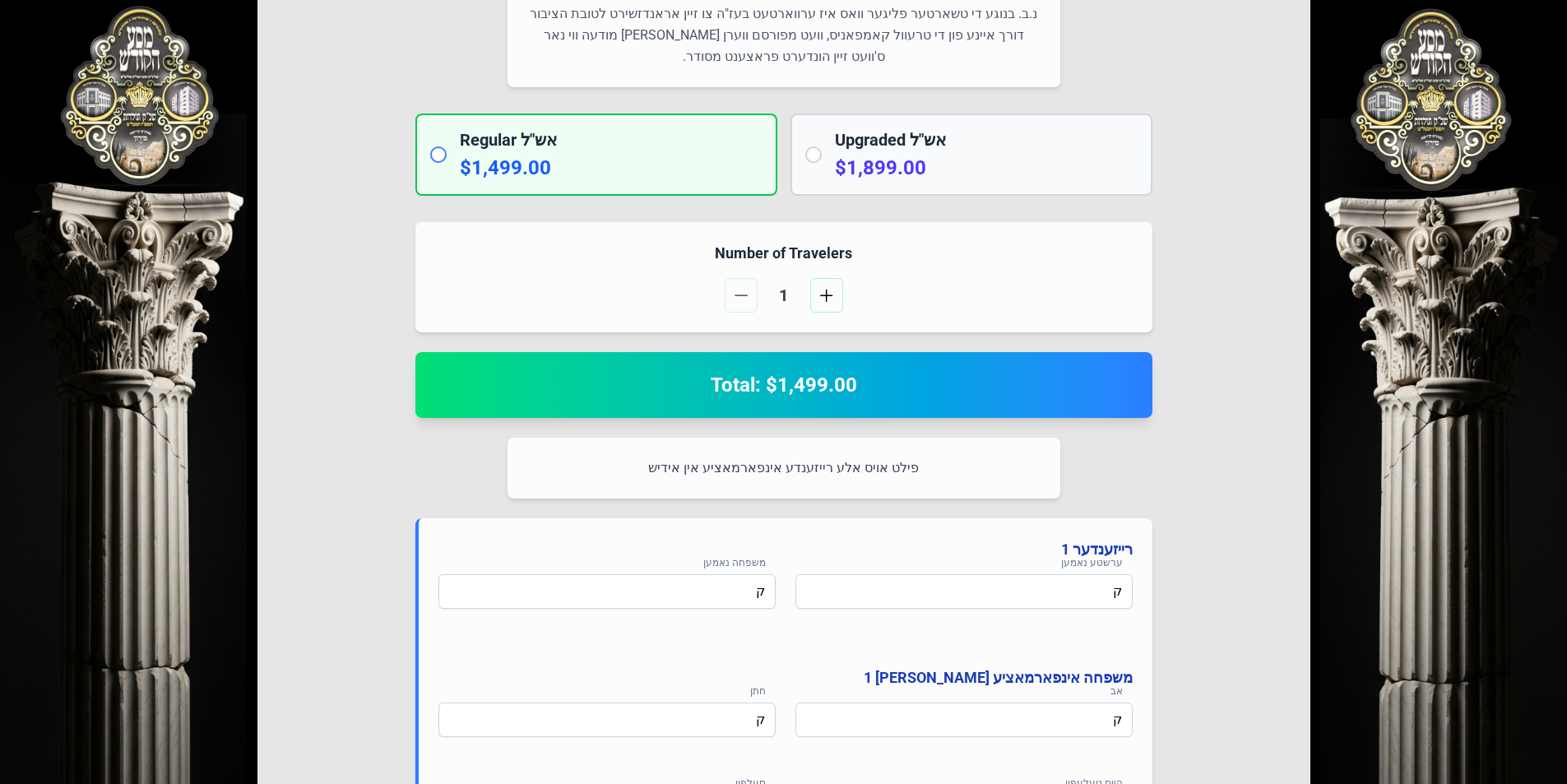
scroll to position [392, 0]
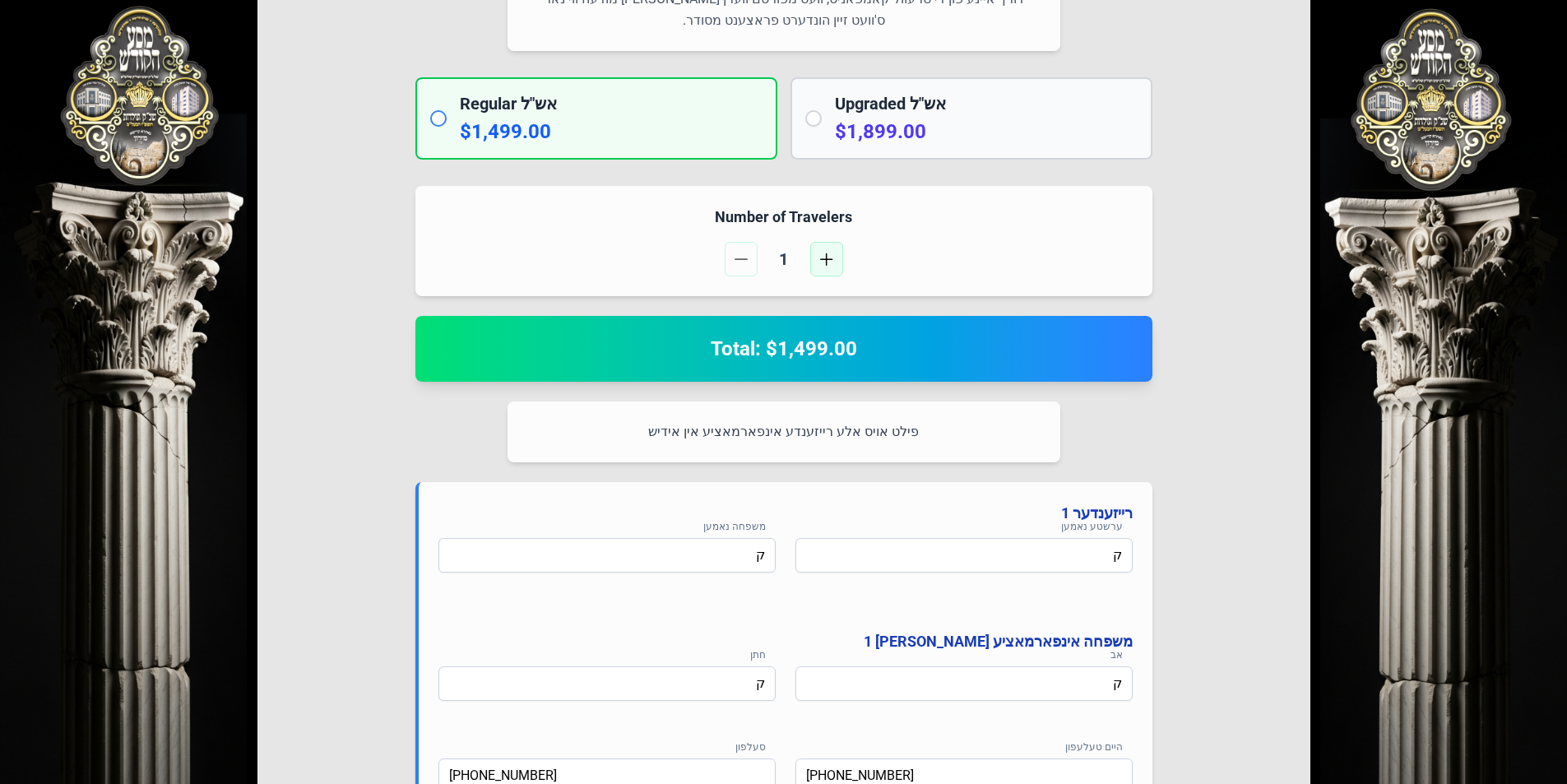
click at [822, 252] on button "button" at bounding box center [827, 259] width 33 height 34
click at [747, 258] on span "button" at bounding box center [741, 258] width 14 height 14
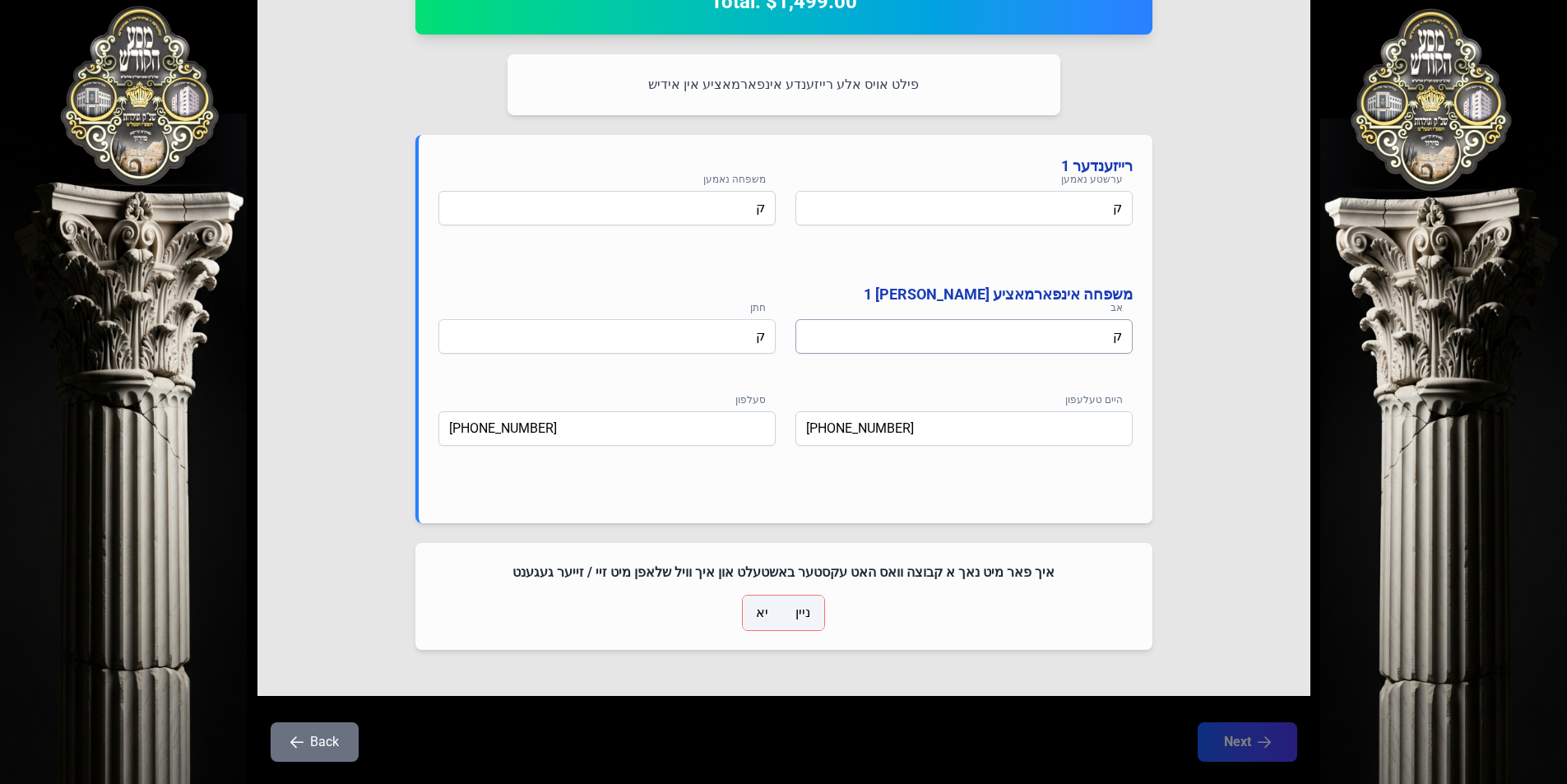
scroll to position [776, 0]
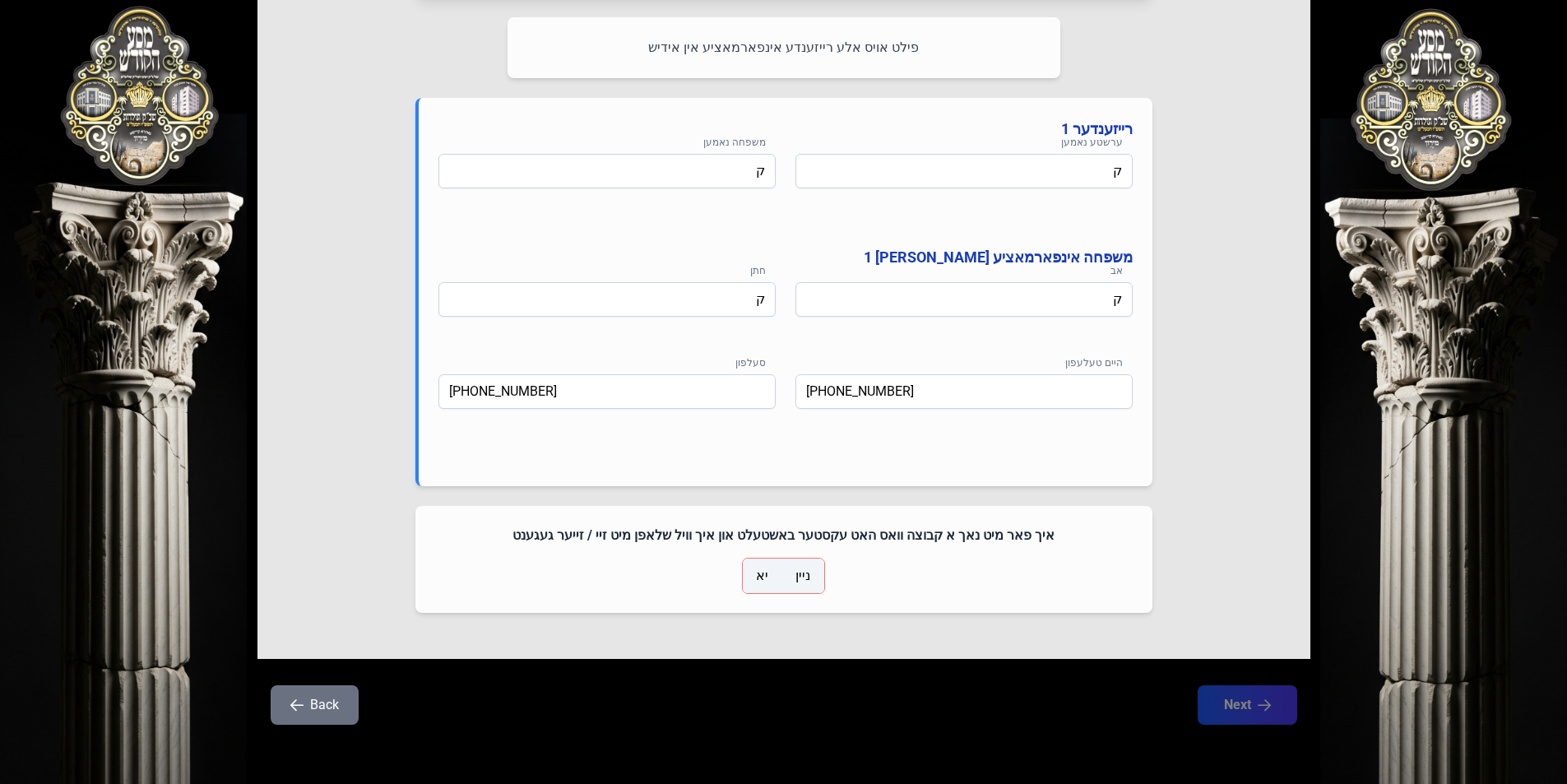
click at [801, 574] on span "ניין" at bounding box center [802, 576] width 14 height 20
click at [1219, 710] on button "Next" at bounding box center [1246, 705] width 104 height 41
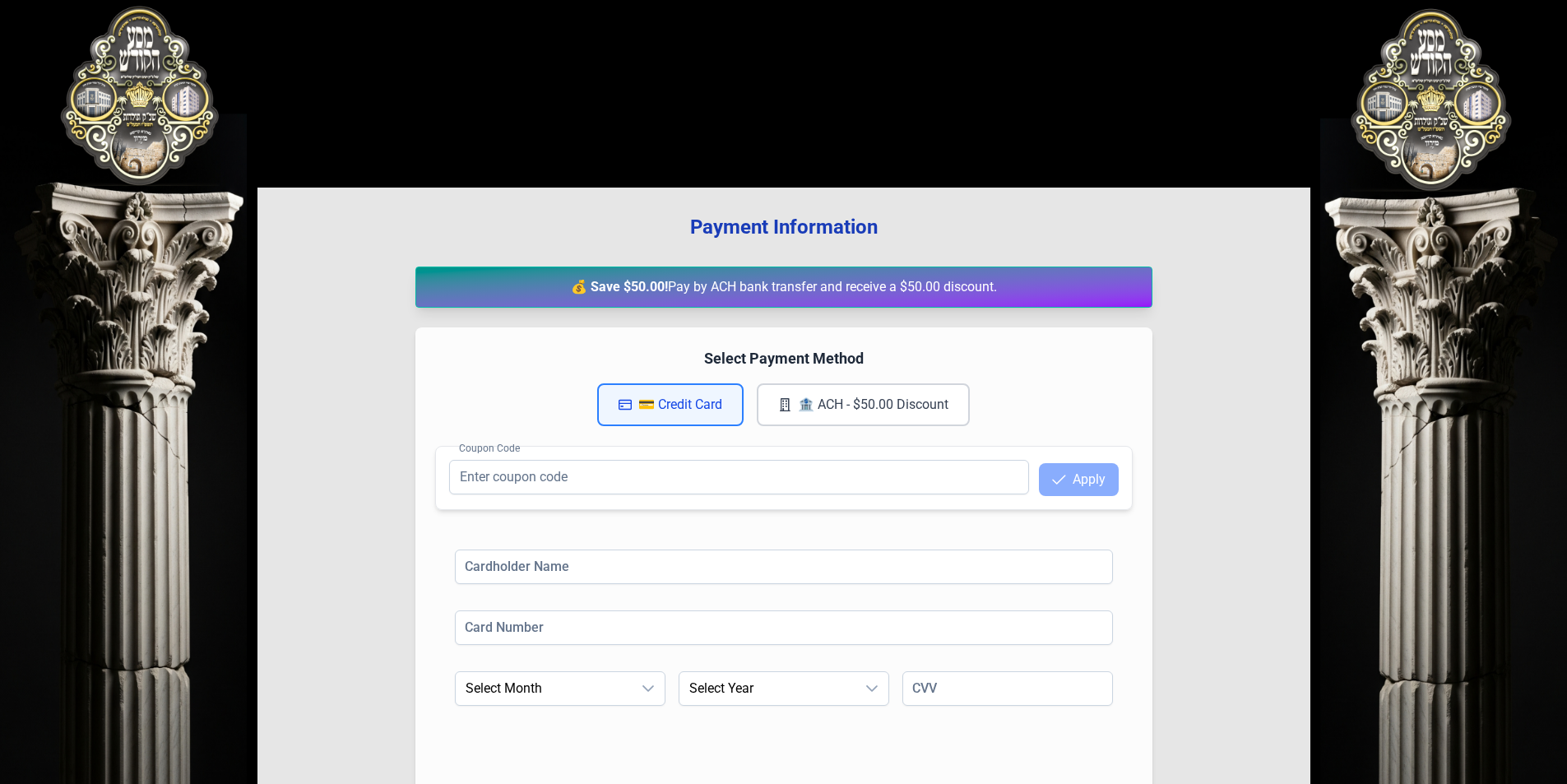
scroll to position [157, 0]
